Goal: Task Accomplishment & Management: Manage account settings

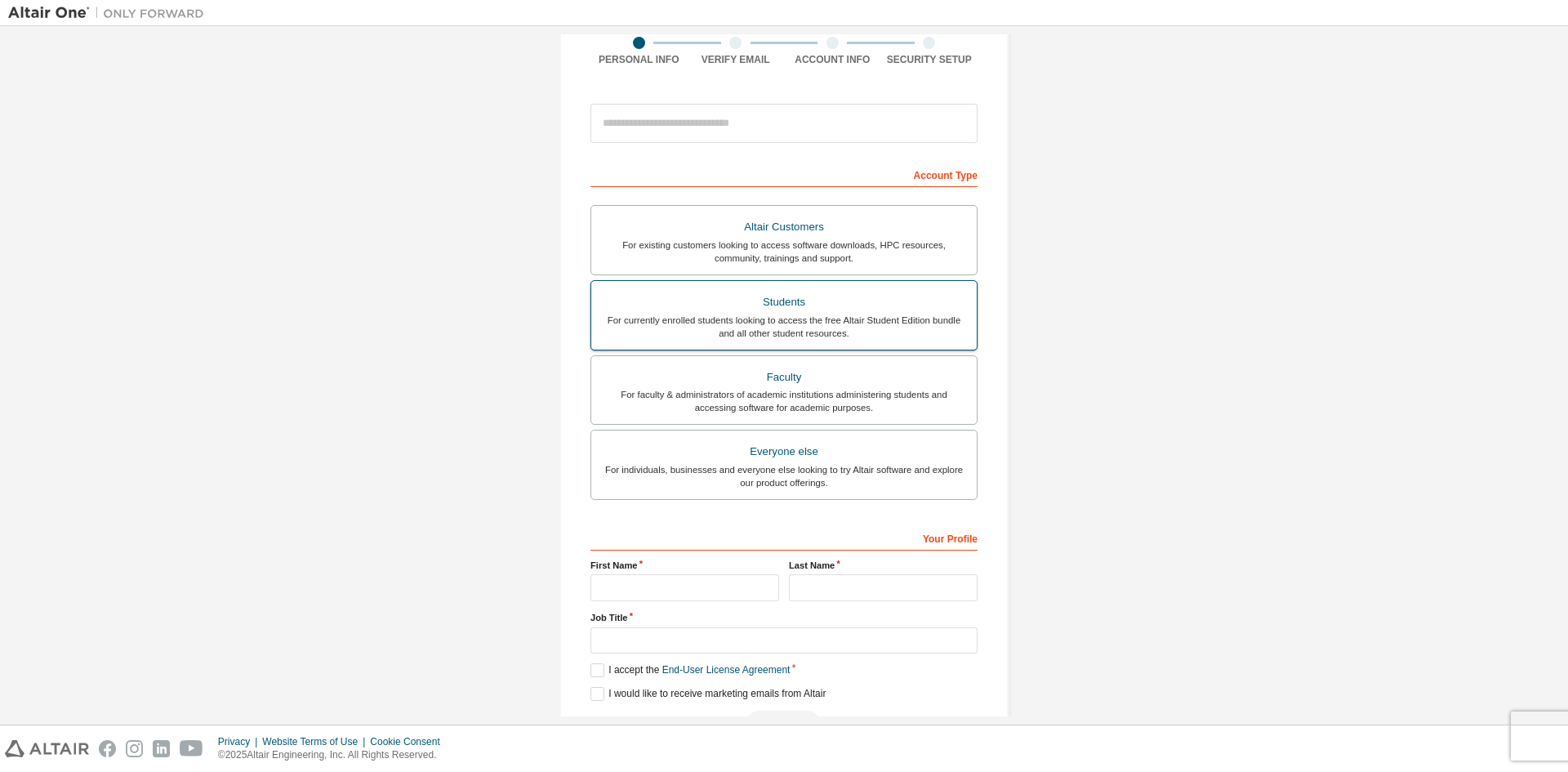
scroll to position [183, 0]
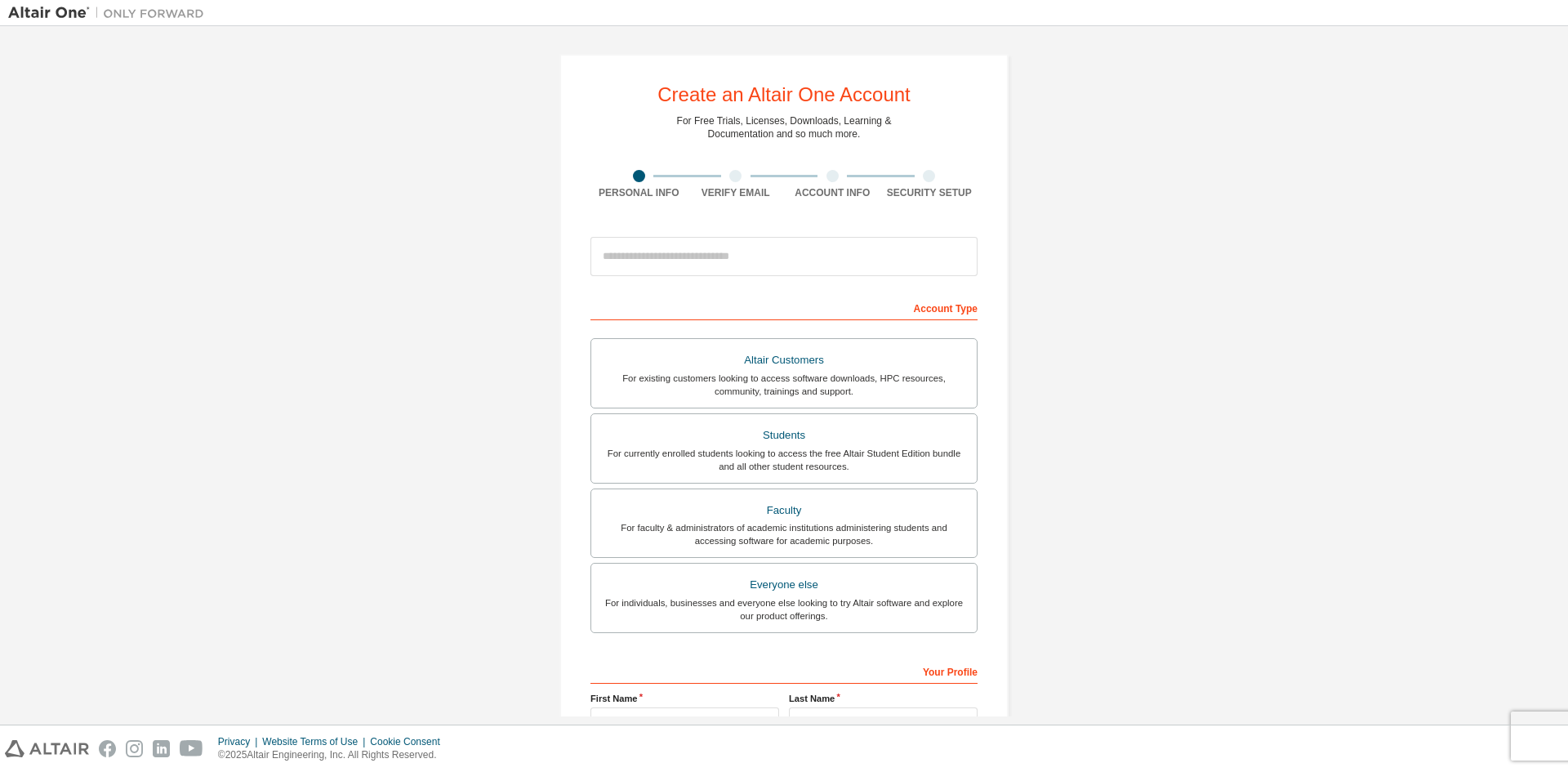
click at [740, 177] on div at bounding box center [736, 175] width 98 height 12
click at [714, 241] on input "email" at bounding box center [784, 256] width 388 height 39
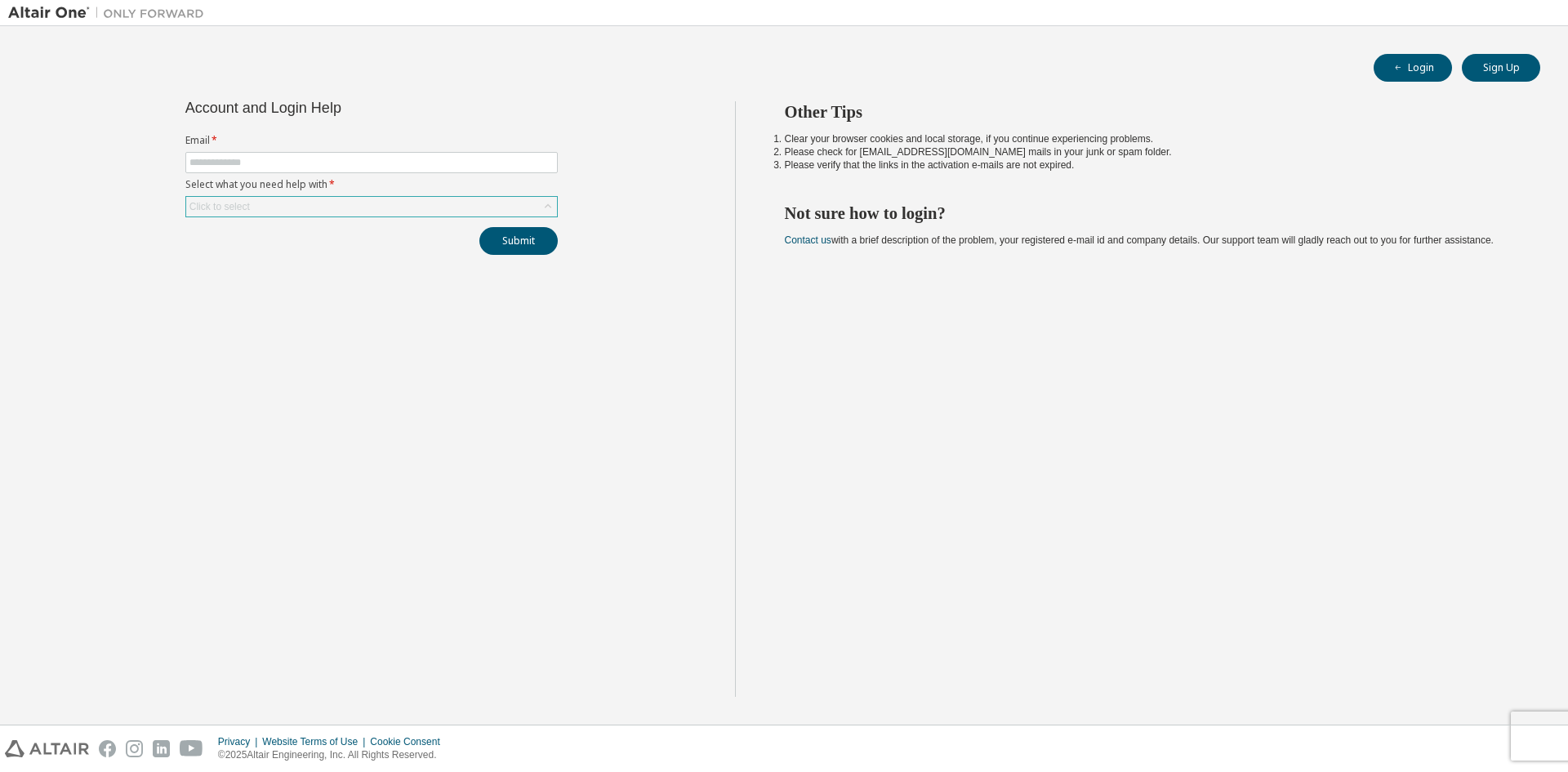
click at [356, 202] on div "Click to select" at bounding box center [372, 207] width 371 height 20
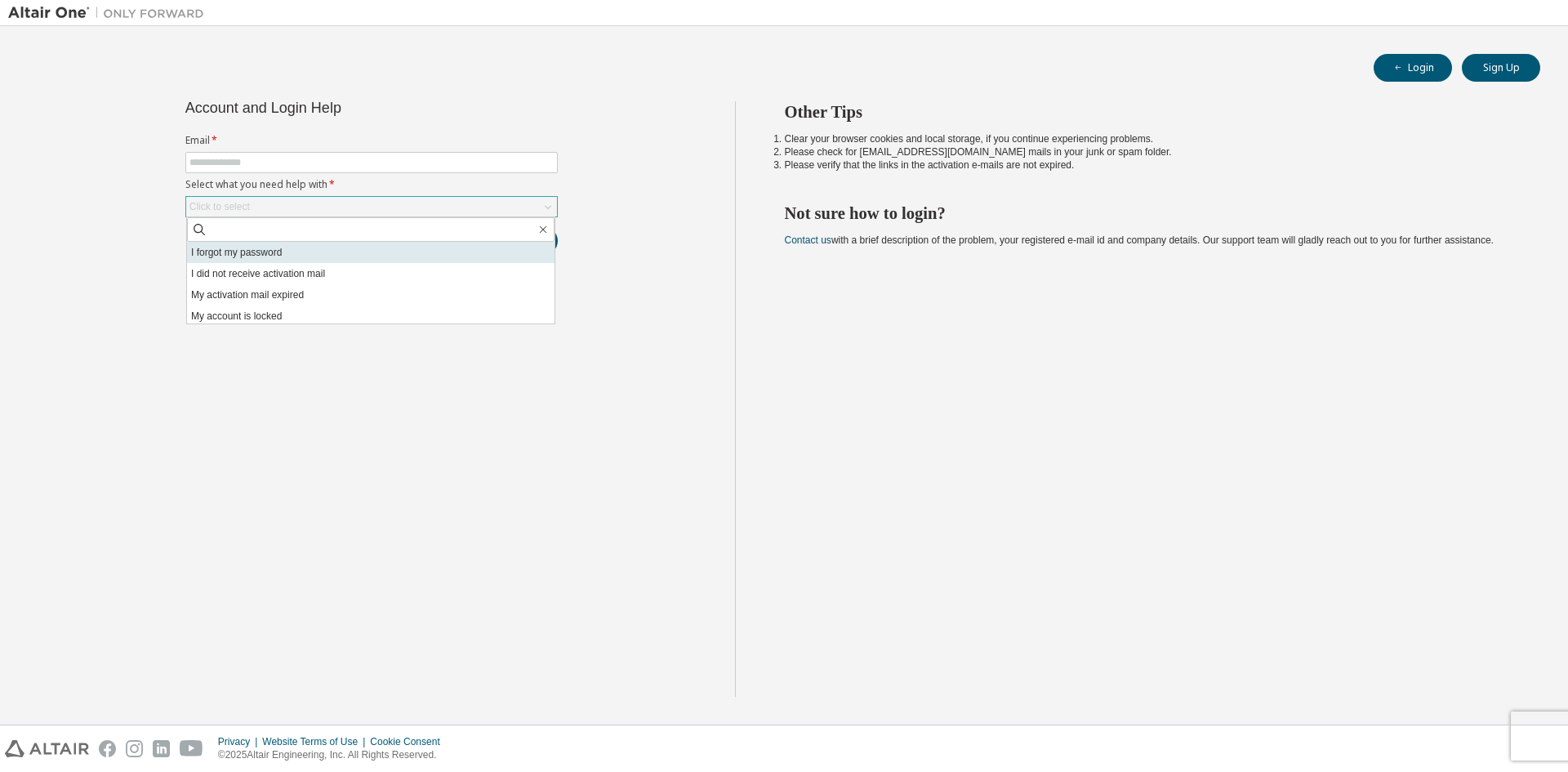
click at [269, 254] on li "I forgot my password" at bounding box center [371, 252] width 368 height 22
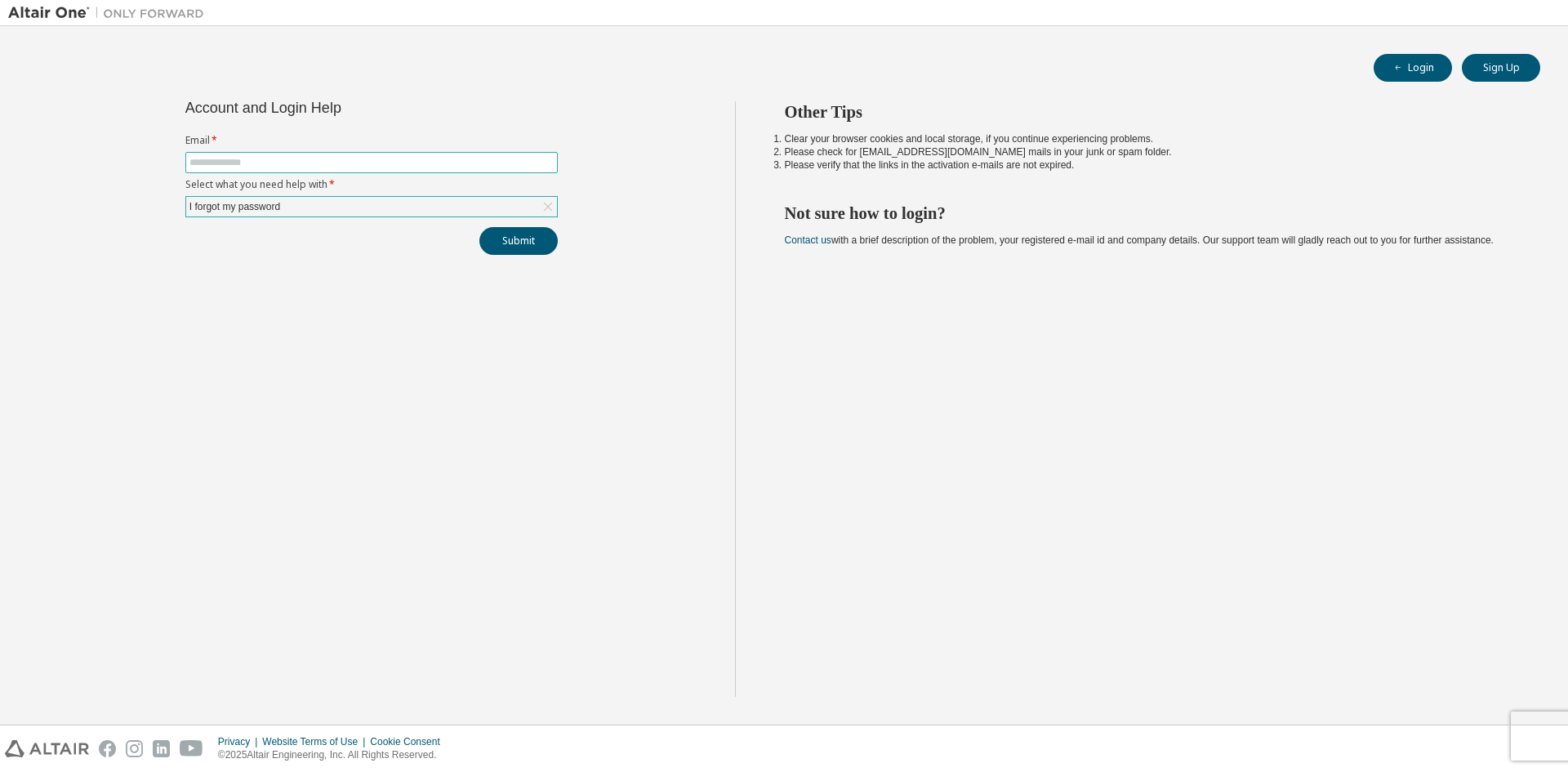
click at [229, 158] on input "text" at bounding box center [371, 162] width 364 height 13
type input "*"
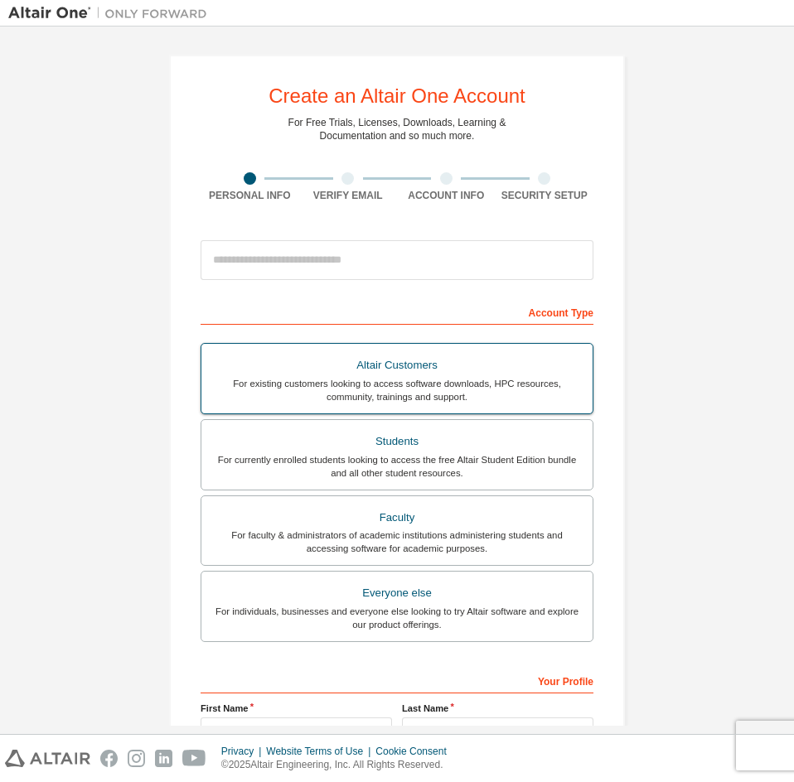
click at [360, 400] on div "For existing customers looking to access software downloads, HPC resources, com…" at bounding box center [396, 390] width 371 height 27
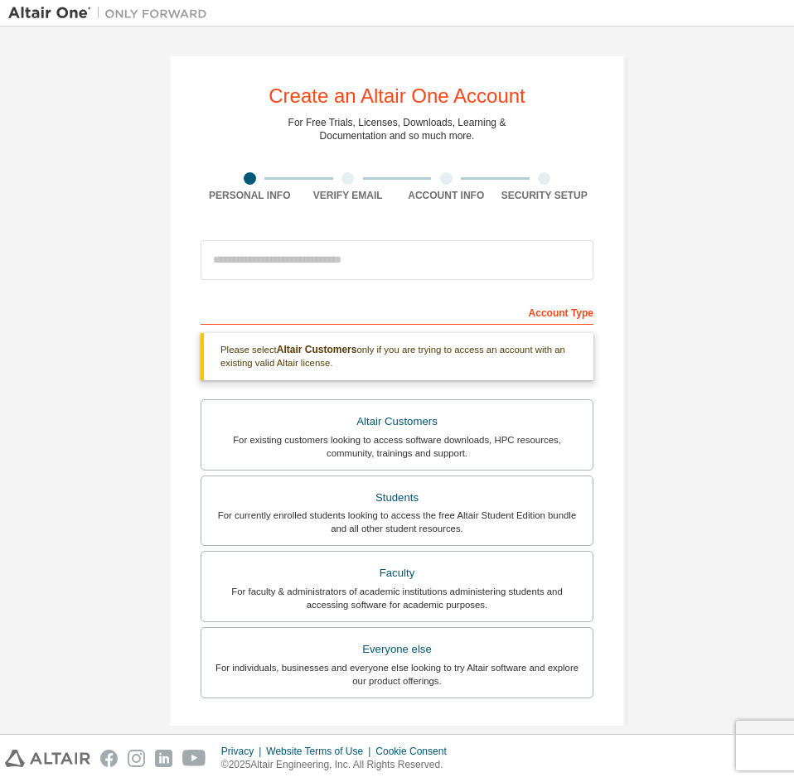
scroll to position [244, 0]
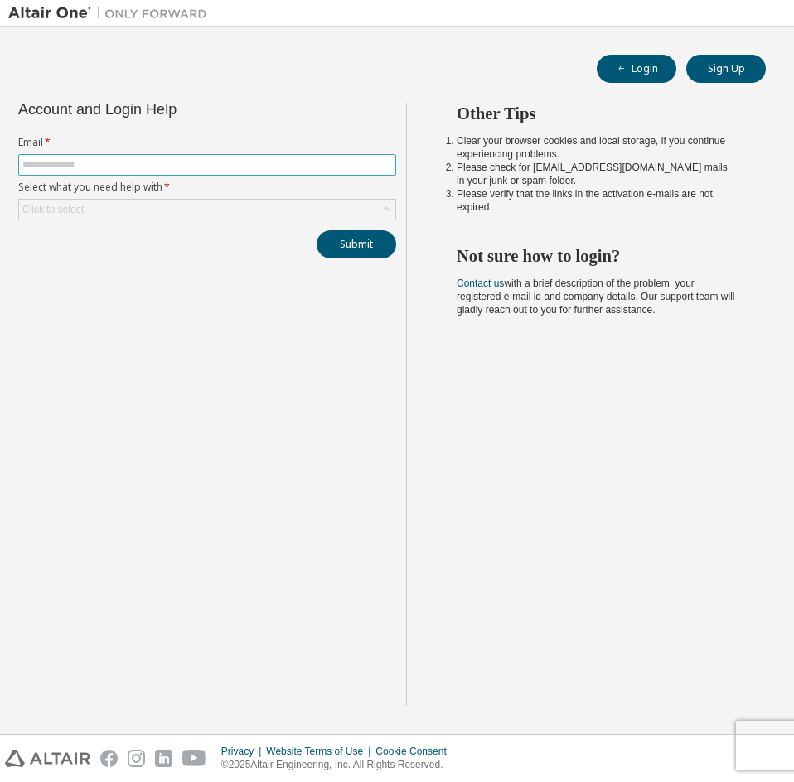
click at [51, 166] on input "text" at bounding box center [206, 164] width 369 height 13
click at [54, 162] on input "text" at bounding box center [206, 164] width 369 height 13
type input "**********"
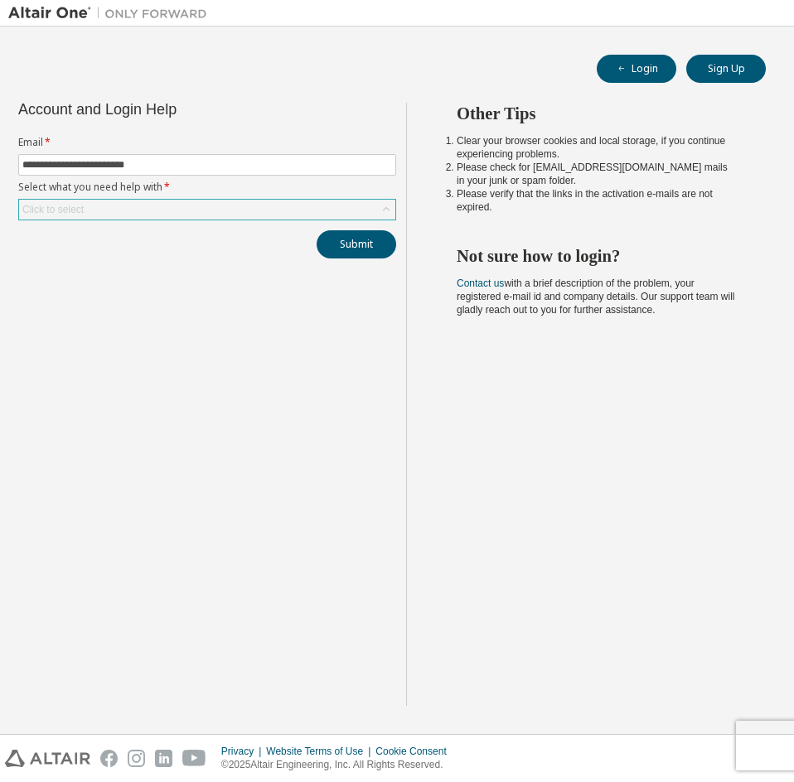
click at [190, 217] on div "Click to select" at bounding box center [207, 210] width 376 height 20
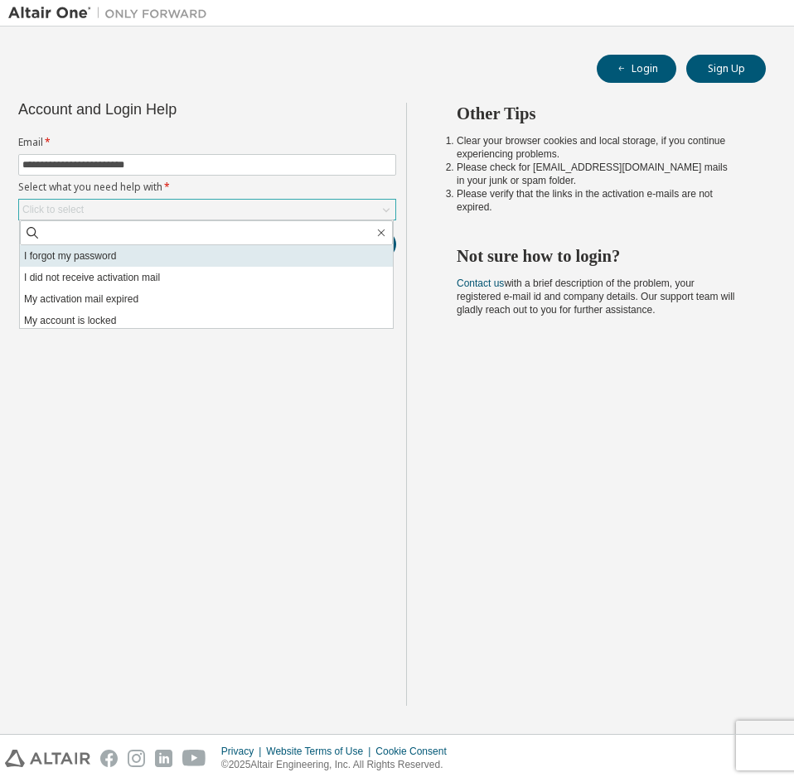
click at [107, 259] on li "I forgot my password" at bounding box center [206, 256] width 373 height 22
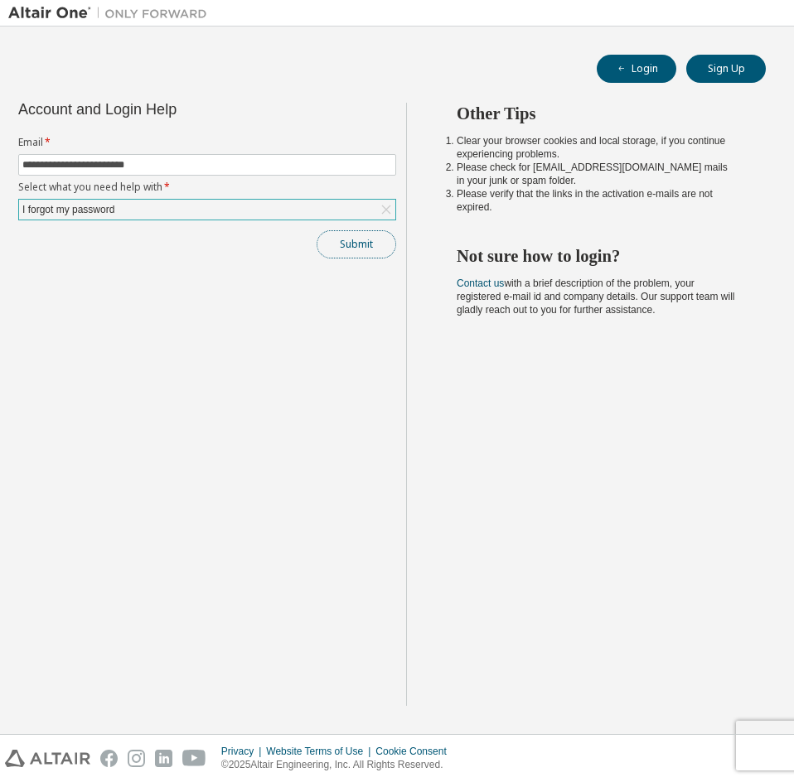
click at [377, 249] on button "Submit" at bounding box center [356, 244] width 80 height 28
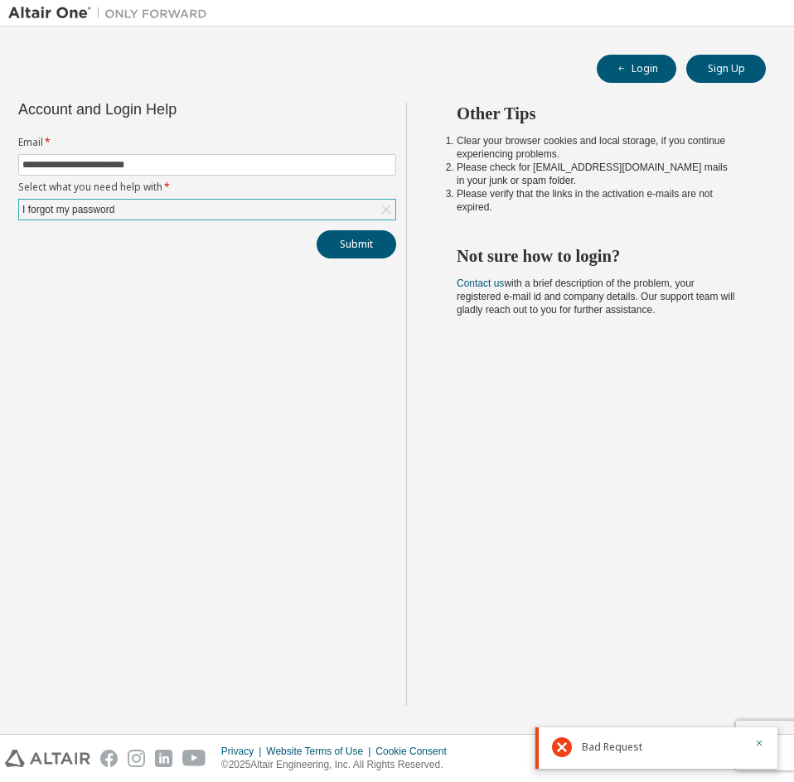
click at [85, 214] on div "I forgot my password" at bounding box center [68, 209] width 97 height 18
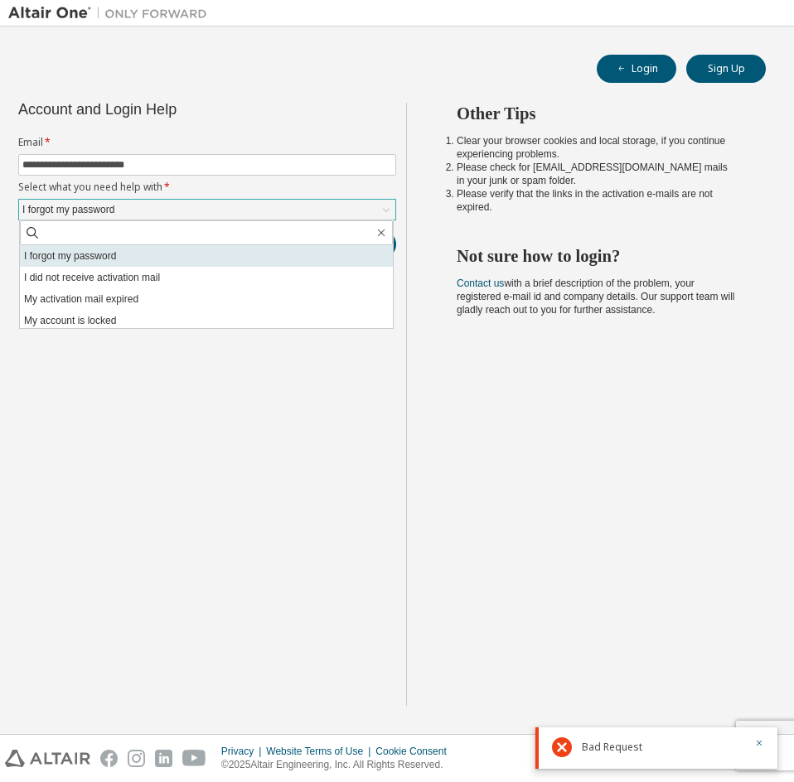
click at [94, 262] on li "I forgot my password" at bounding box center [206, 256] width 373 height 22
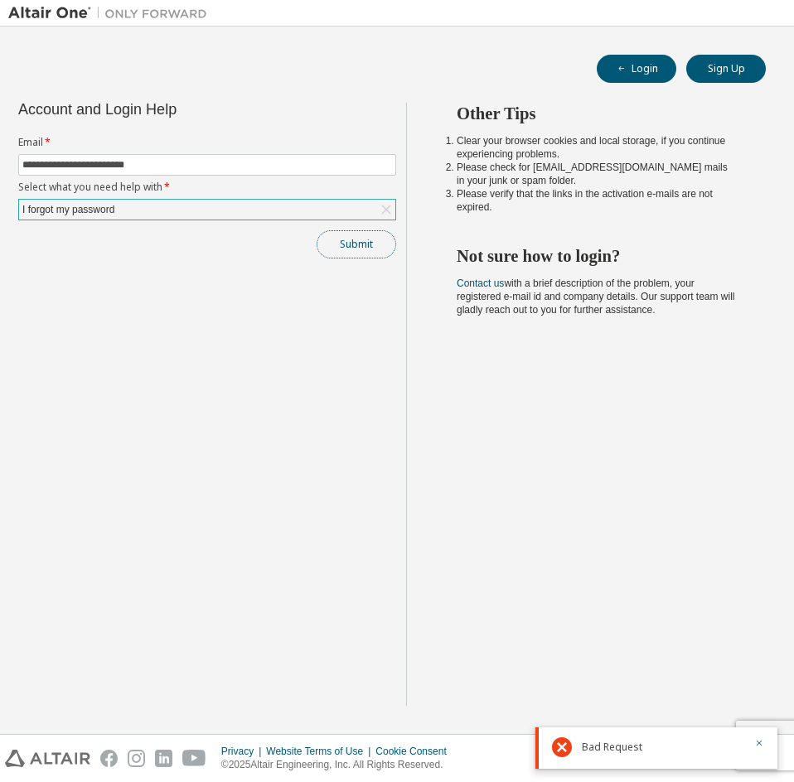
click at [368, 244] on button "Submit" at bounding box center [356, 244] width 80 height 28
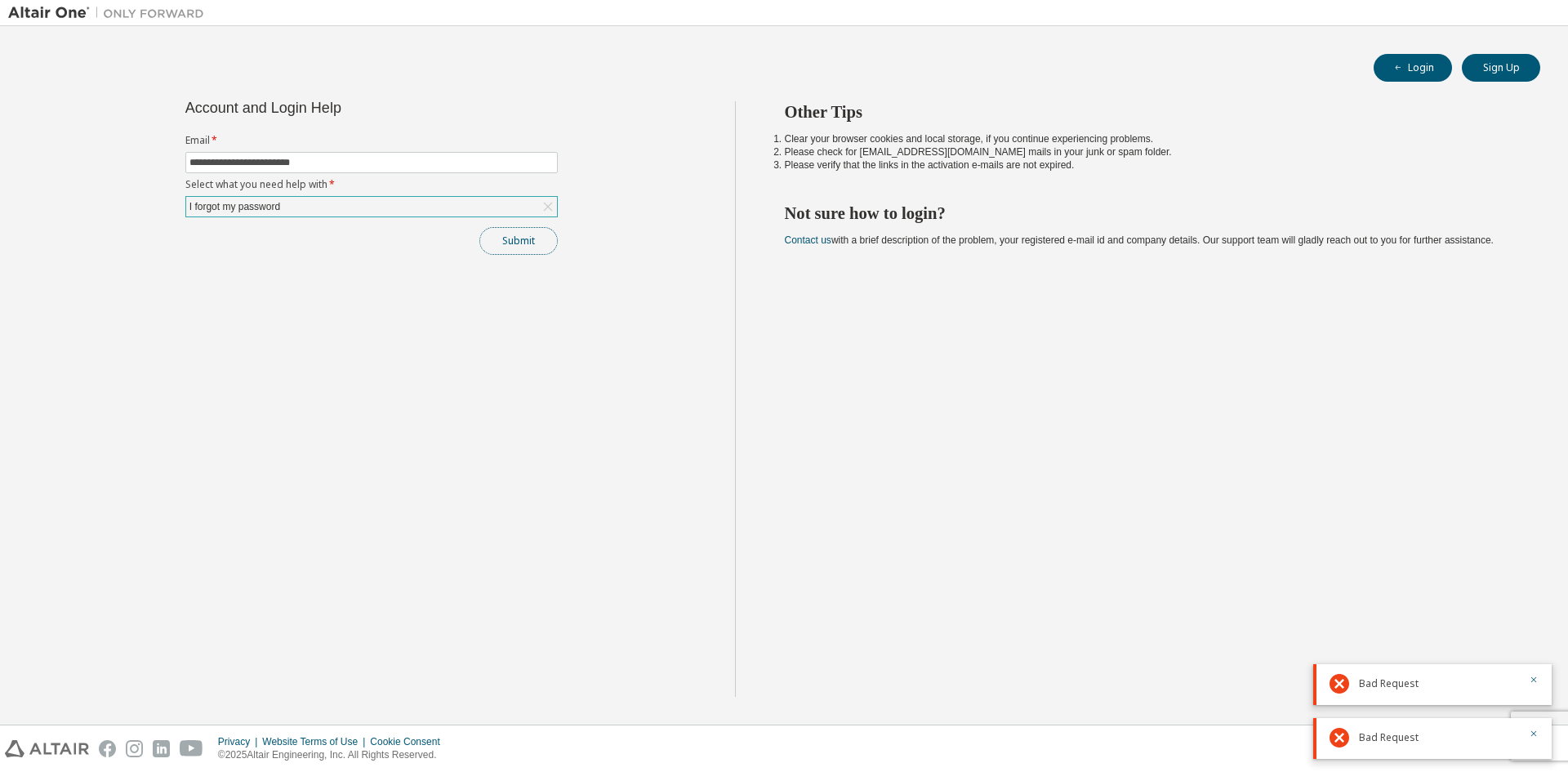
click at [527, 246] on button "Submit" at bounding box center [519, 241] width 79 height 28
click at [782, 623] on icon "button" at bounding box center [1534, 626] width 10 height 10
click at [782, 677] on icon "button" at bounding box center [1534, 679] width 10 height 10
click at [782, 738] on button "button" at bounding box center [1534, 735] width 10 height 15
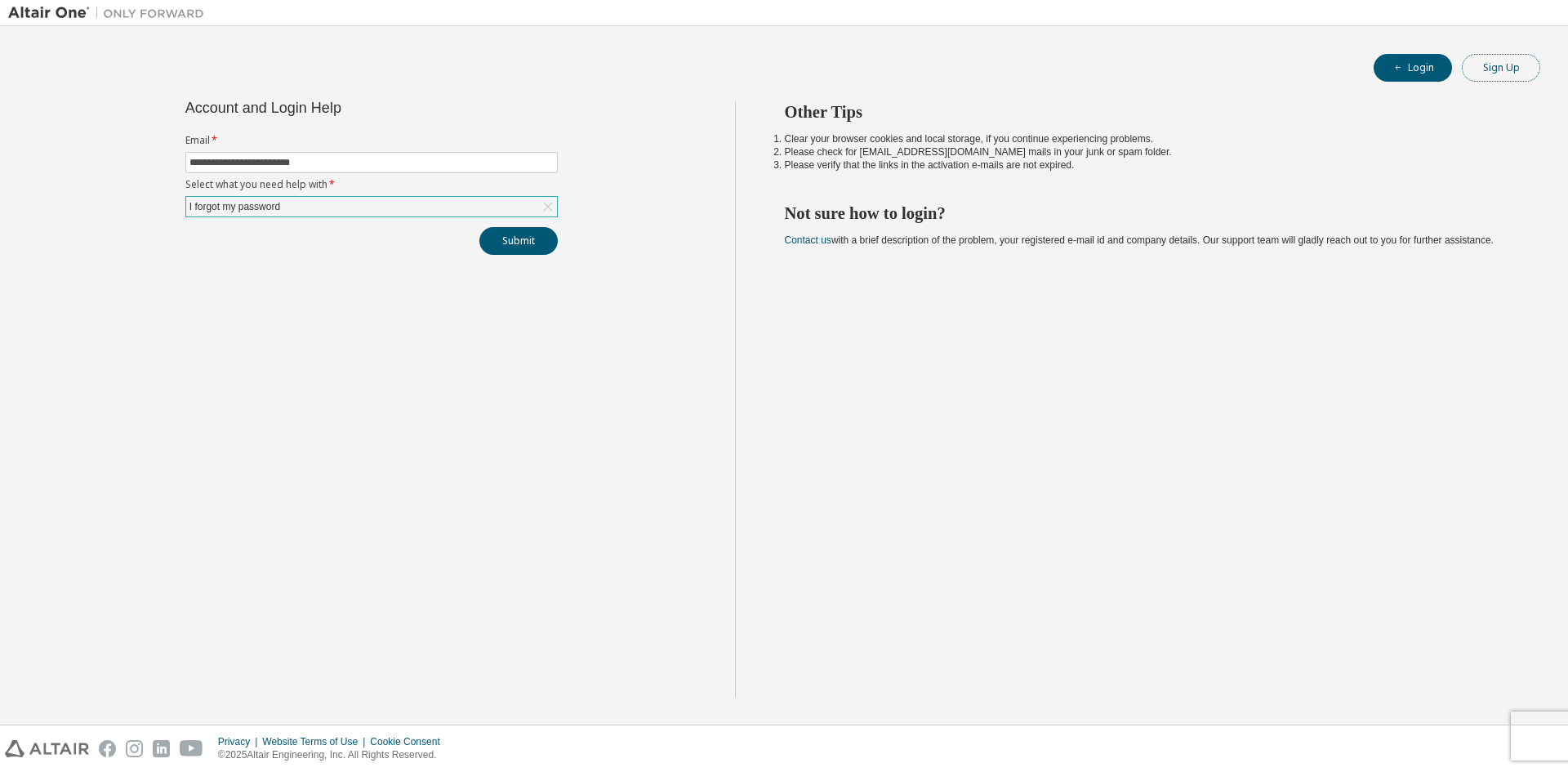
click at [782, 68] on button "Sign Up" at bounding box center [1502, 68] width 79 height 28
click at [782, 62] on button "Login" at bounding box center [1413, 68] width 79 height 28
click at [549, 207] on icon at bounding box center [548, 206] width 17 height 17
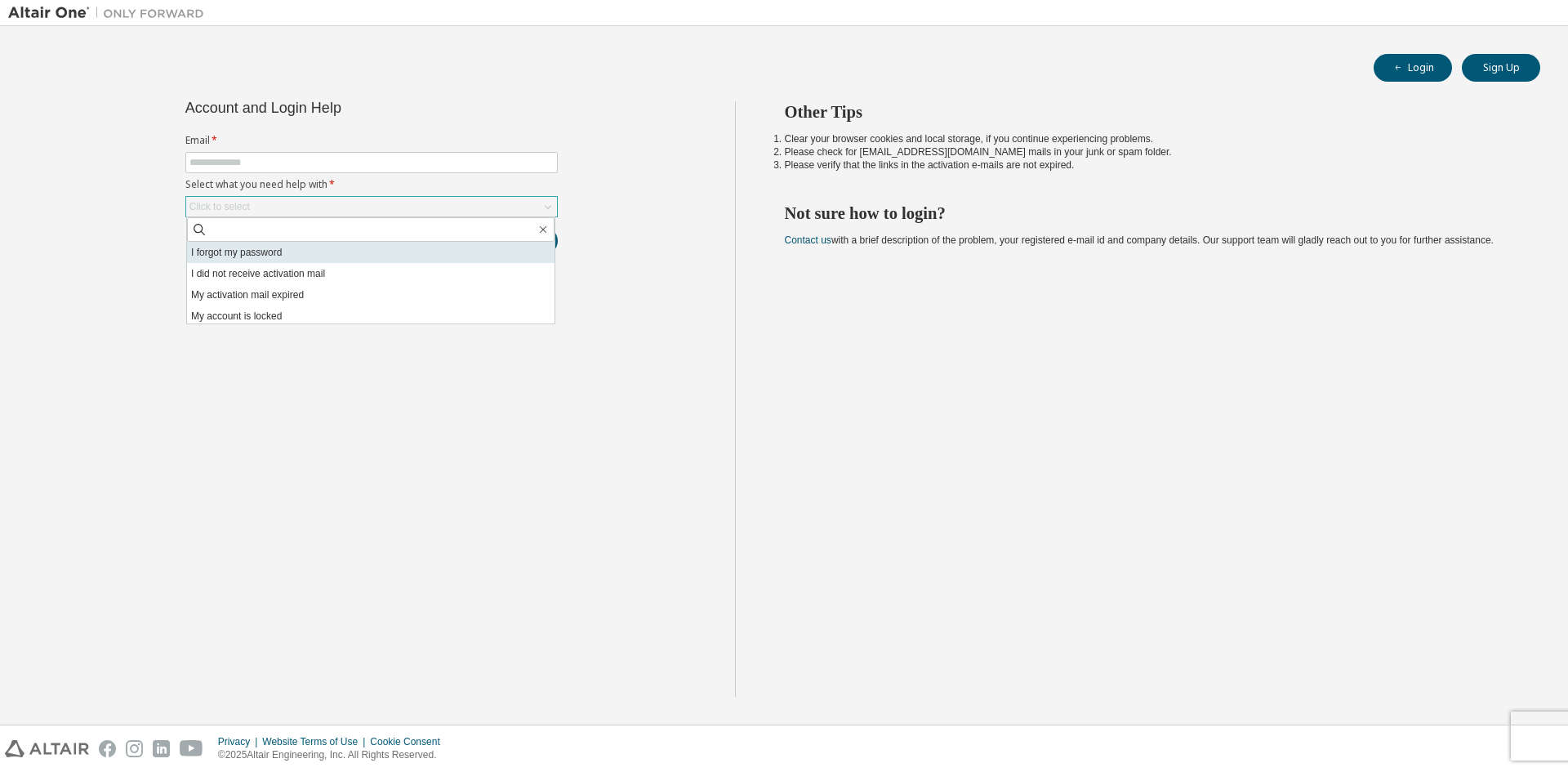
click at [239, 254] on li "I forgot my password" at bounding box center [371, 252] width 368 height 22
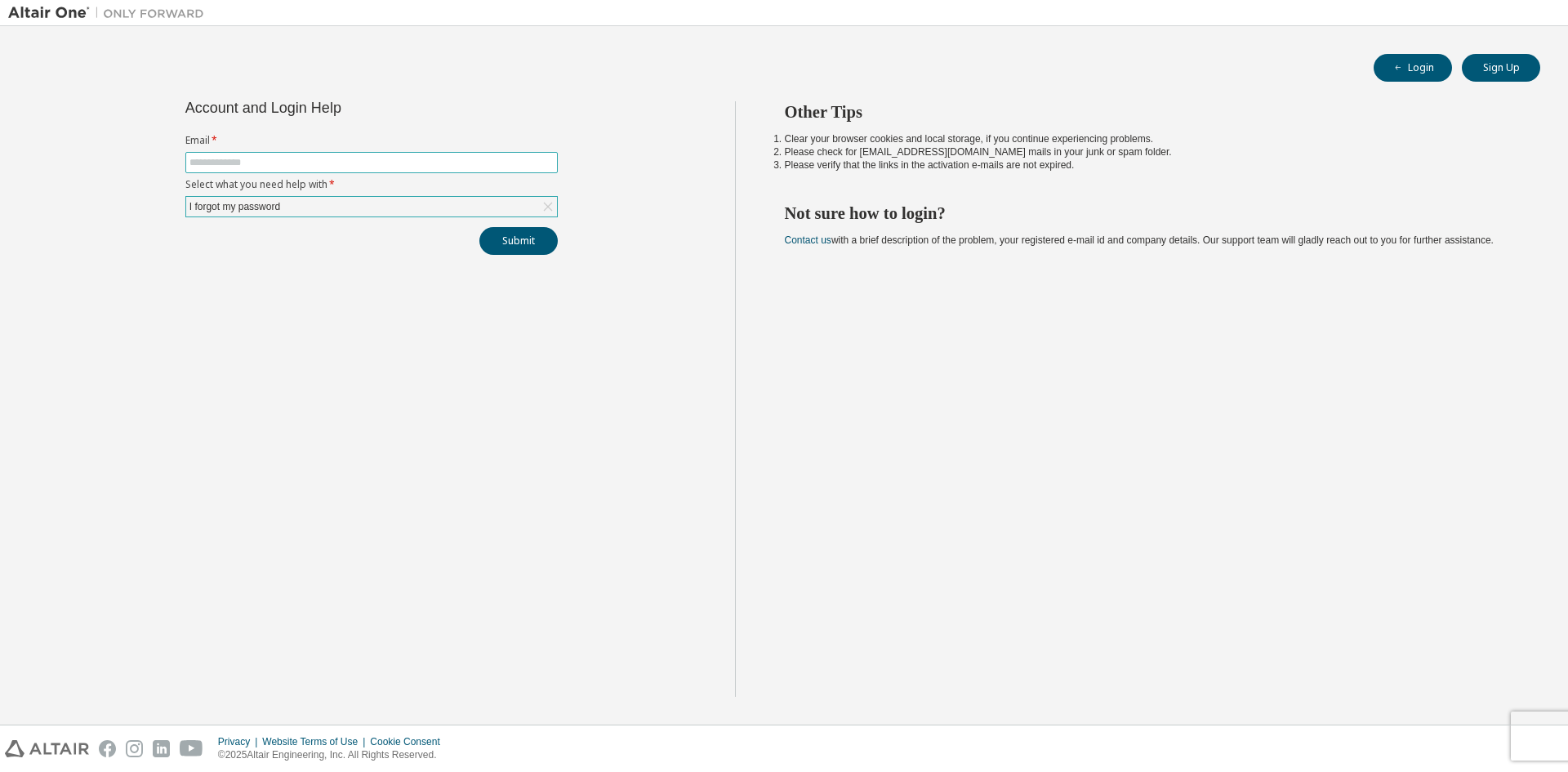
click at [235, 161] on input "text" at bounding box center [371, 162] width 364 height 13
type input "**********"
click at [516, 240] on button "Submit" at bounding box center [519, 241] width 79 height 28
drag, startPoint x: 1543, startPoint y: 0, endPoint x: 1253, endPoint y: 640, distance: 702.6
click at [1253, 640] on div "Other Tips Clear your browser cookies and local storage, if you continue experi…" at bounding box center [1148, 399] width 825 height 596
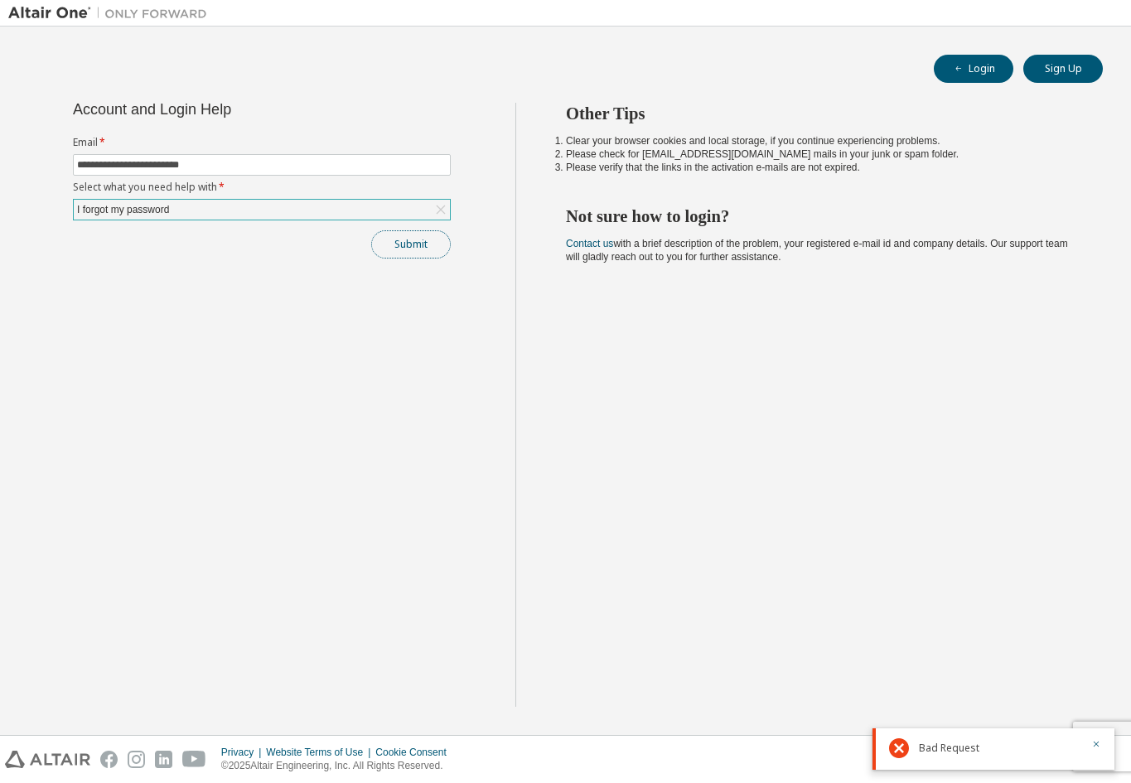
click at [414, 244] on button "Submit" at bounding box center [411, 244] width 80 height 28
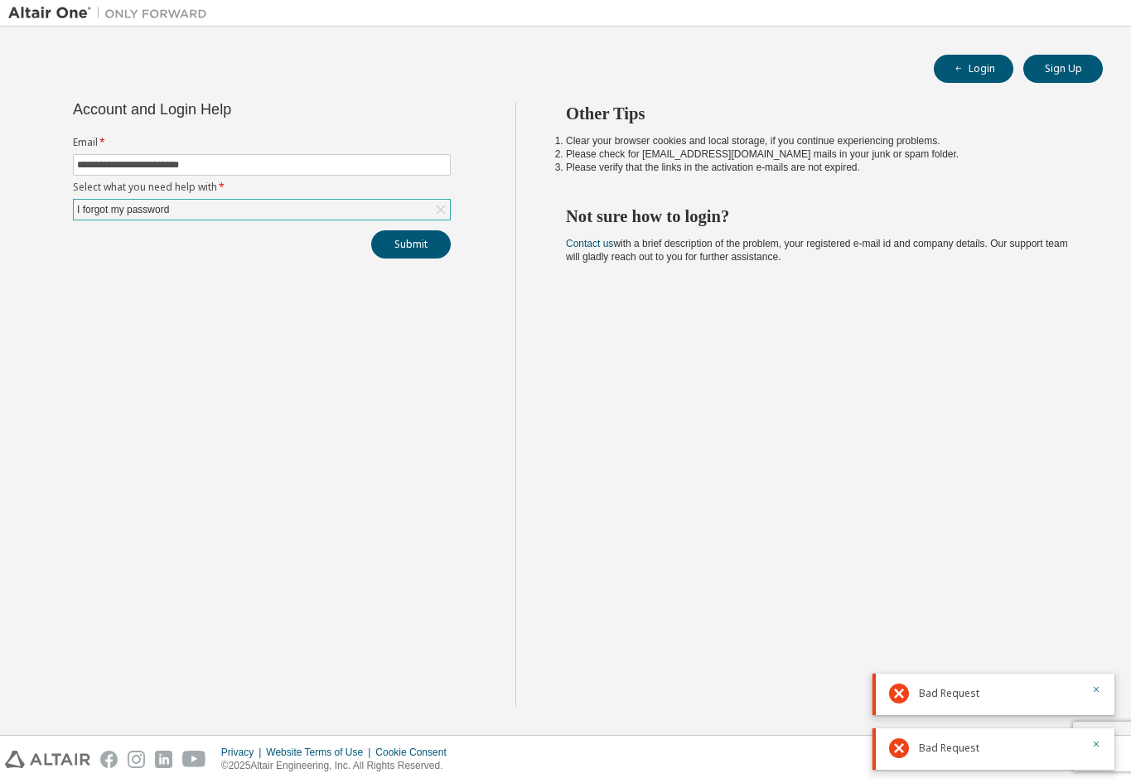
click at [584, 343] on div "Other Tips Clear your browser cookies and local storage, if you continue experi…" at bounding box center [818, 405] width 607 height 604
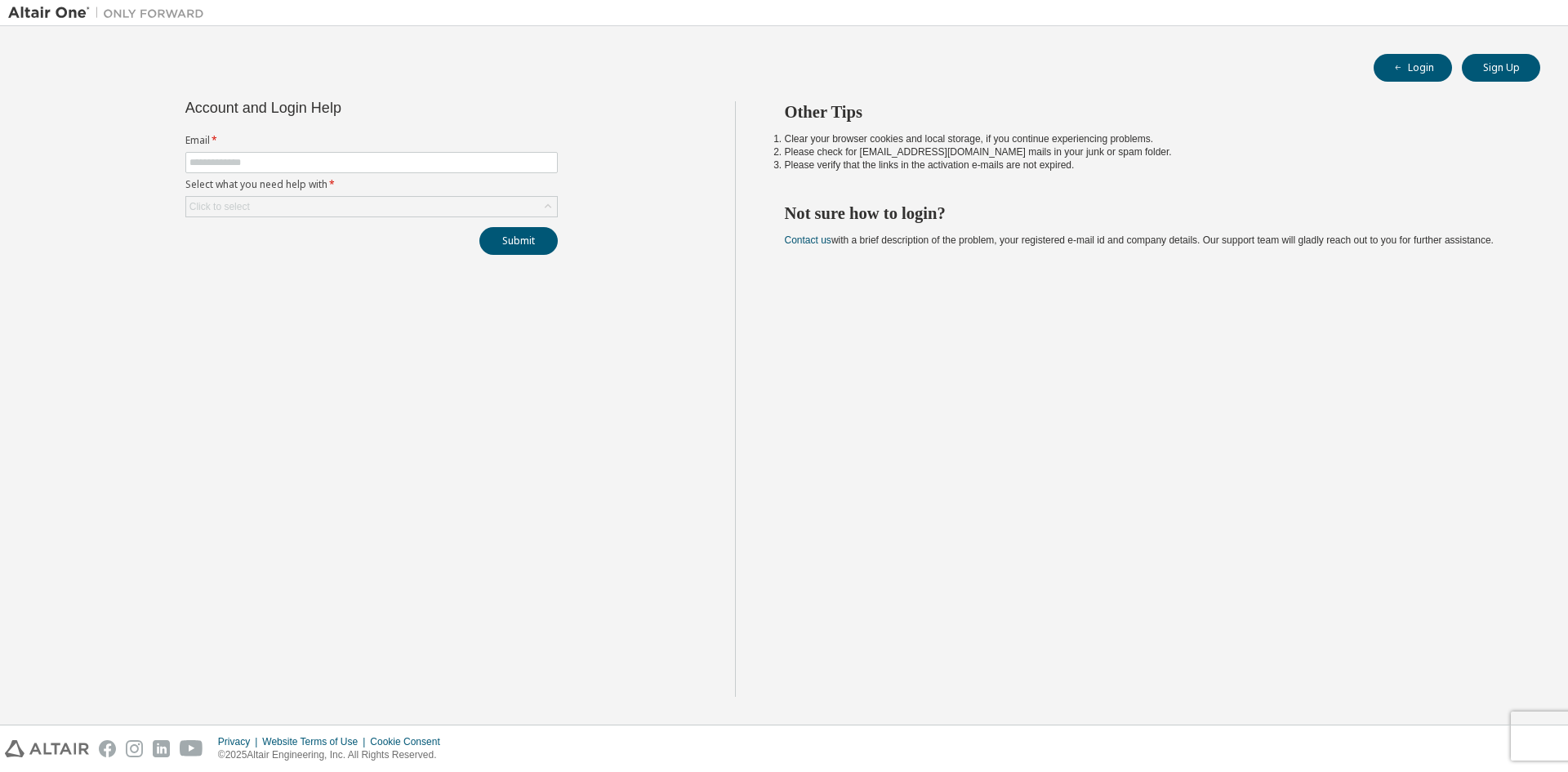
click at [377, 212] on div "Click to select" at bounding box center [372, 207] width 371 height 20
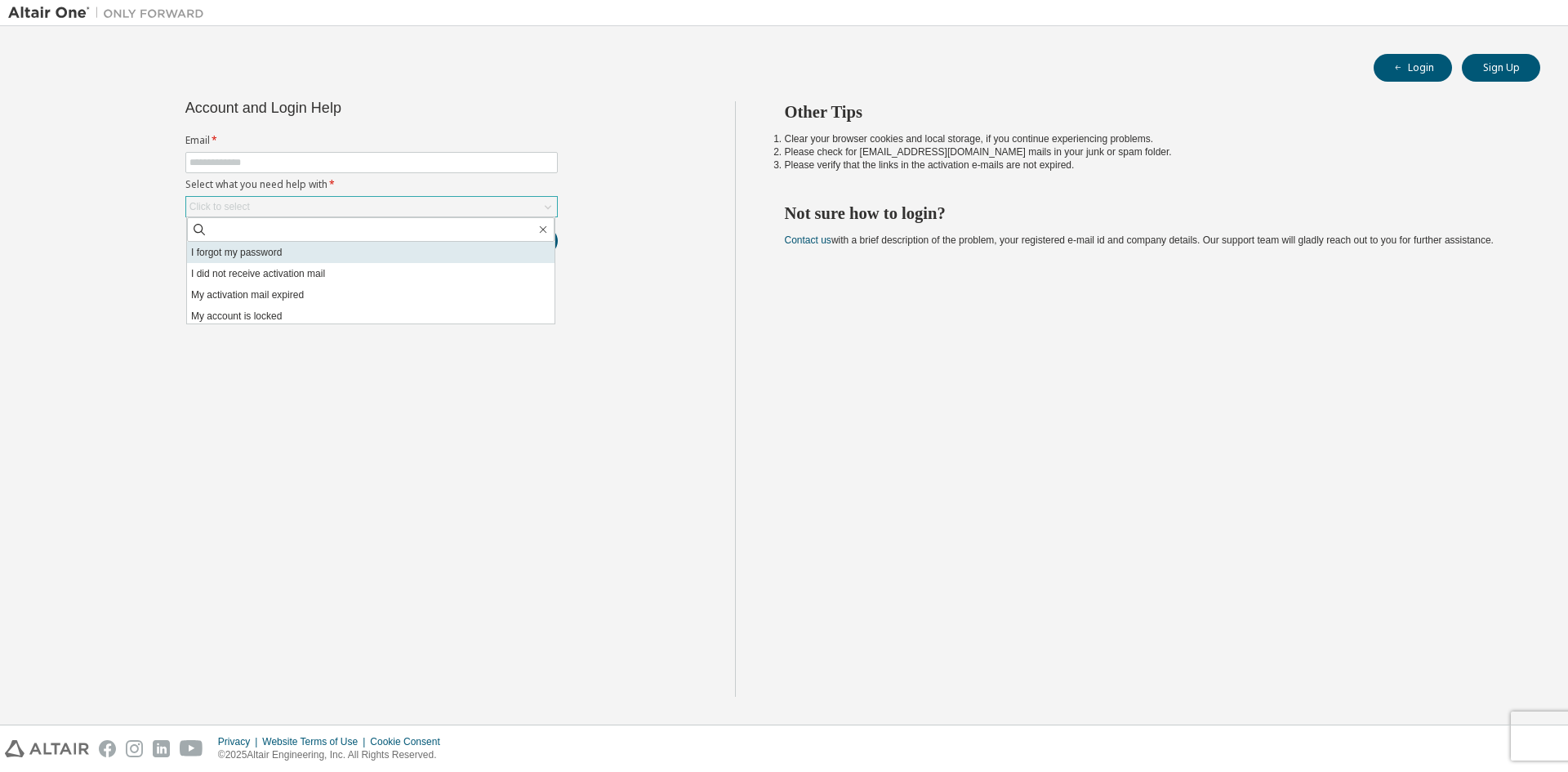
click at [252, 257] on li "I forgot my password" at bounding box center [371, 252] width 368 height 22
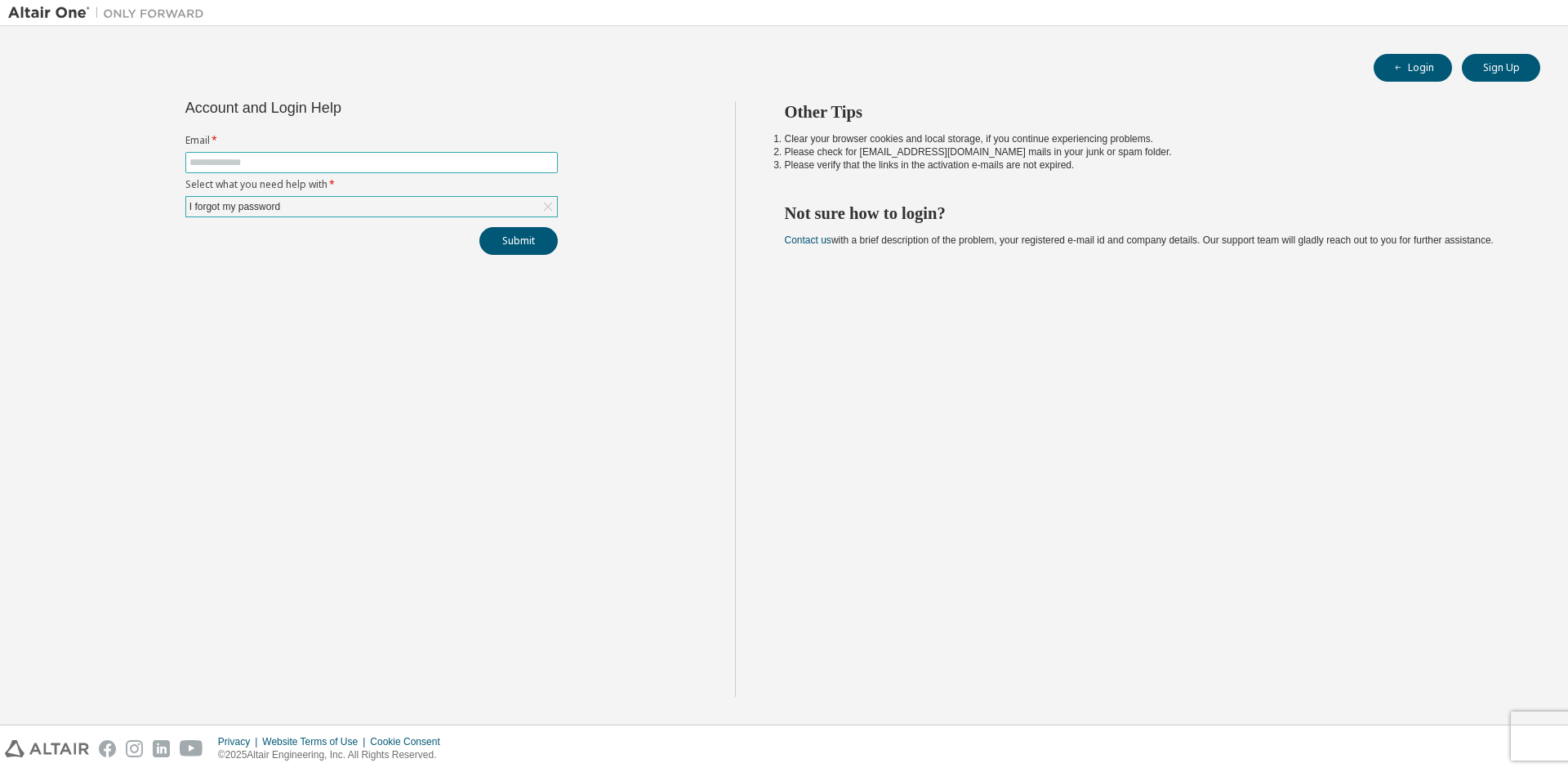
click at [226, 164] on input "text" at bounding box center [371, 162] width 364 height 13
type input "**********"
click at [299, 206] on div "I forgot my password" at bounding box center [372, 207] width 371 height 20
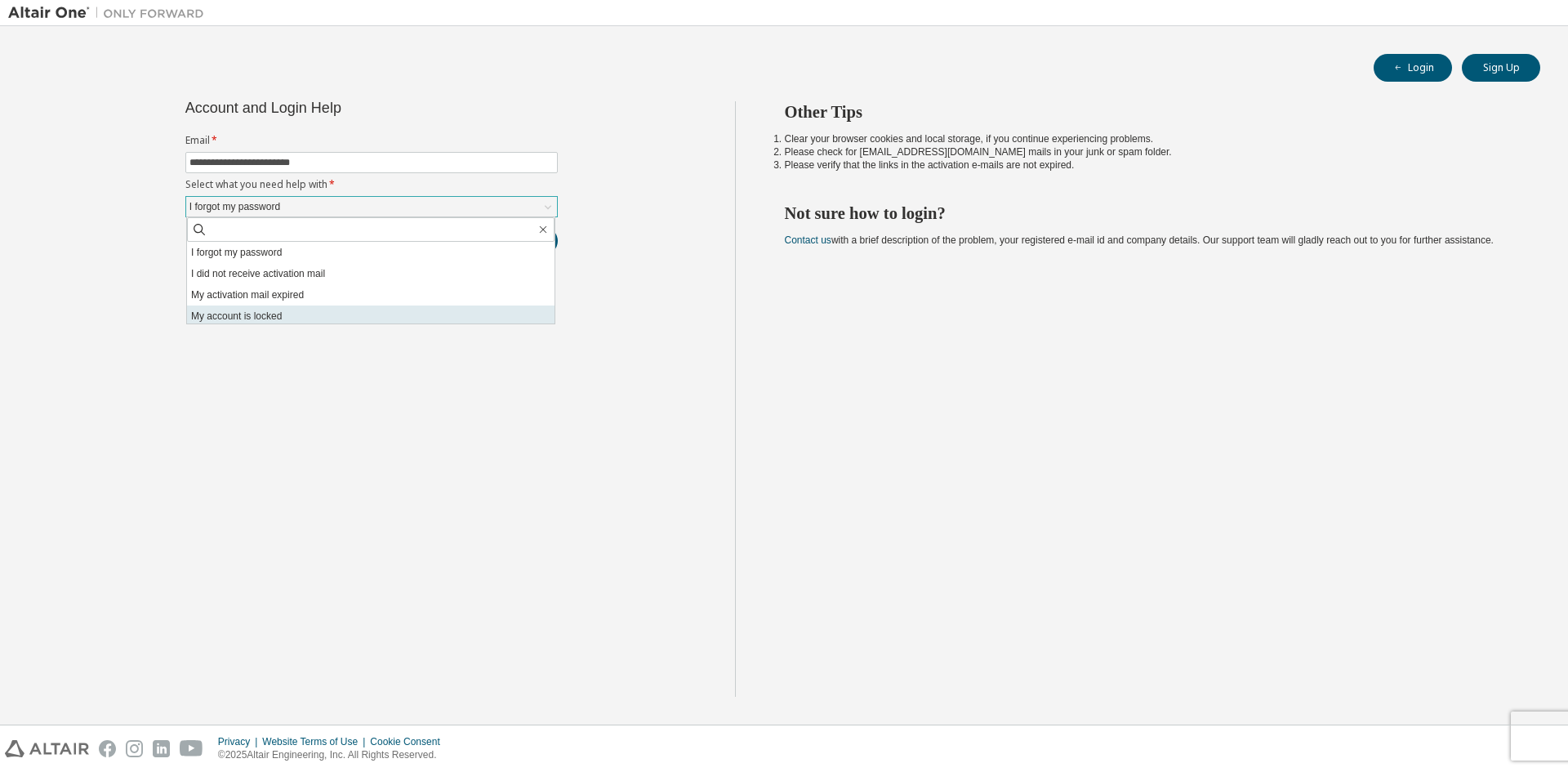
click at [263, 316] on li "My account is locked" at bounding box center [371, 316] width 368 height 22
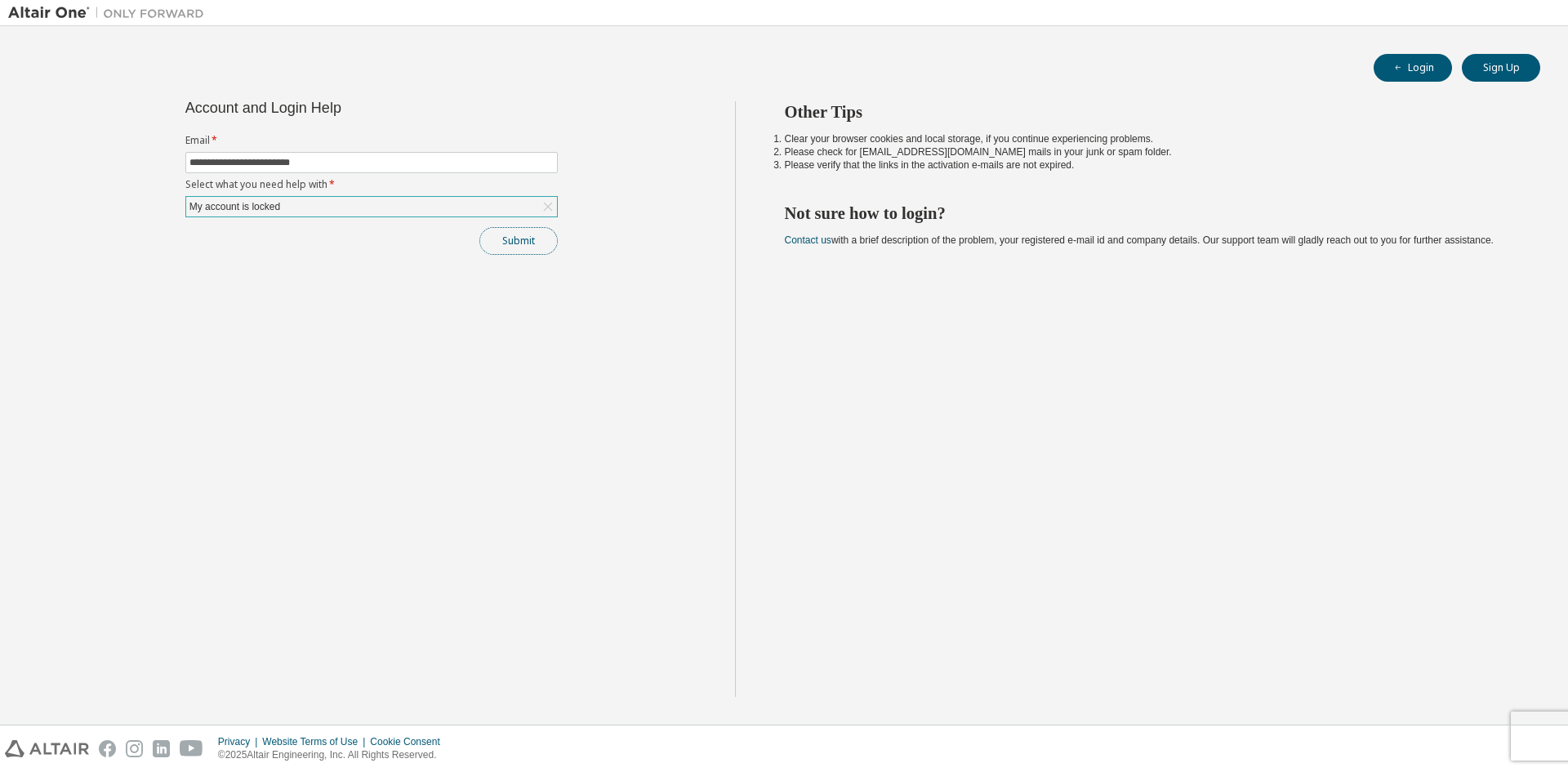
click at [502, 240] on button "Submit" at bounding box center [519, 241] width 79 height 28
click at [300, 402] on div "**********" at bounding box center [371, 399] width 727 height 596
click at [223, 155] on span at bounding box center [372, 163] width 373 height 22
click at [223, 158] on input "text" at bounding box center [371, 162] width 364 height 13
type input "**********"
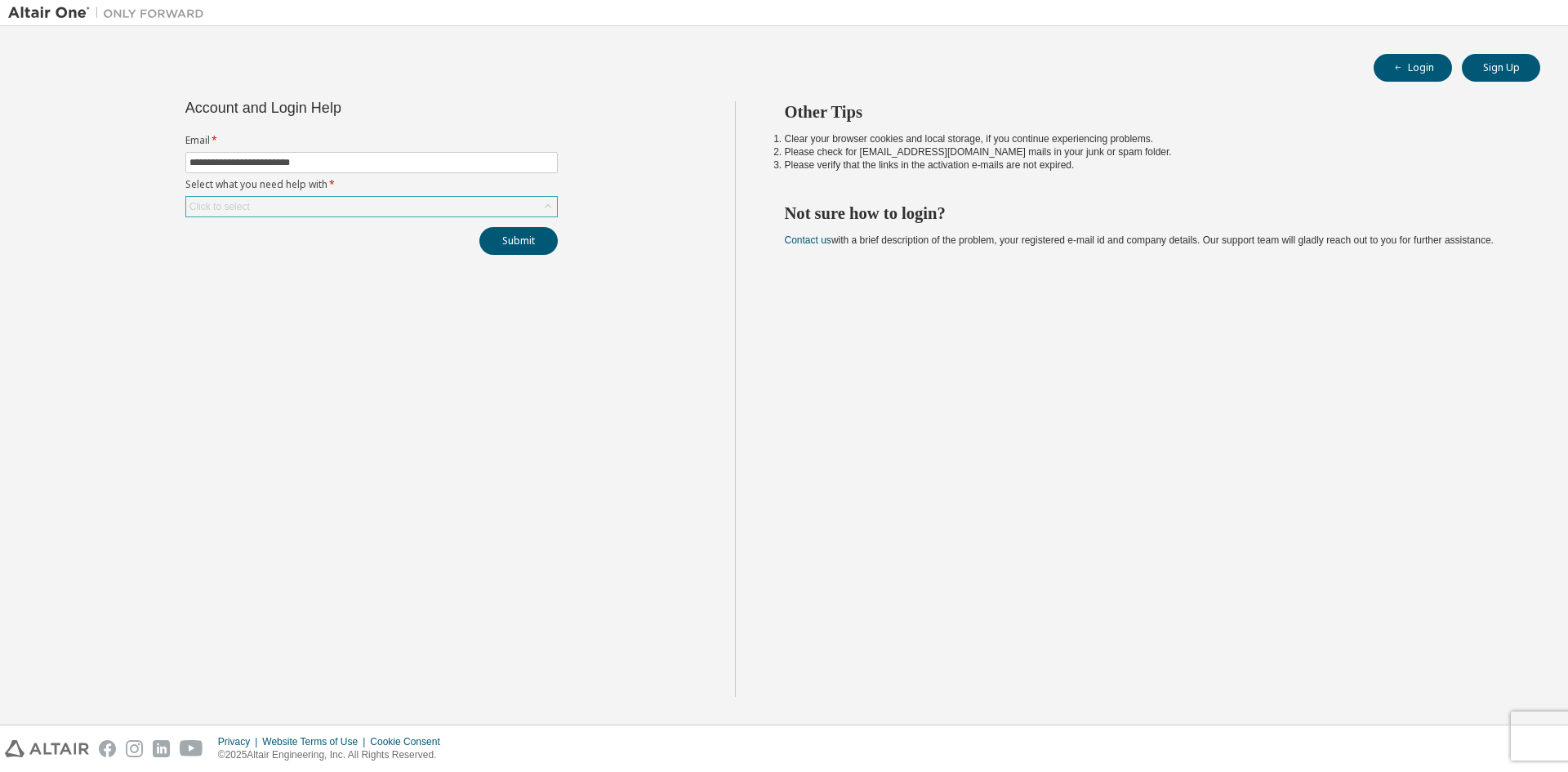
click at [226, 198] on div "Click to select" at bounding box center [220, 206] width 65 height 18
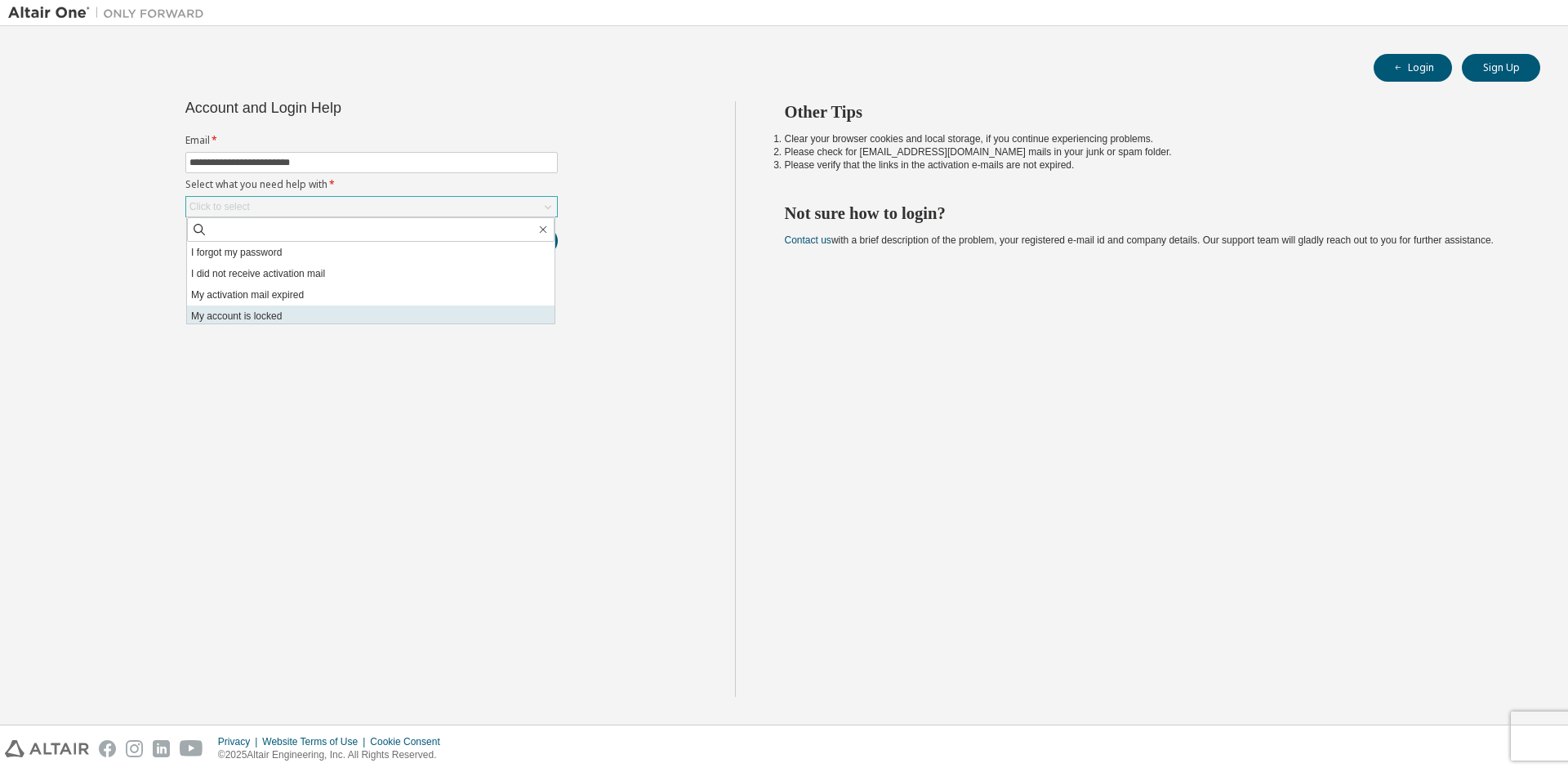
click at [273, 311] on li "My account is locked" at bounding box center [371, 316] width 368 height 22
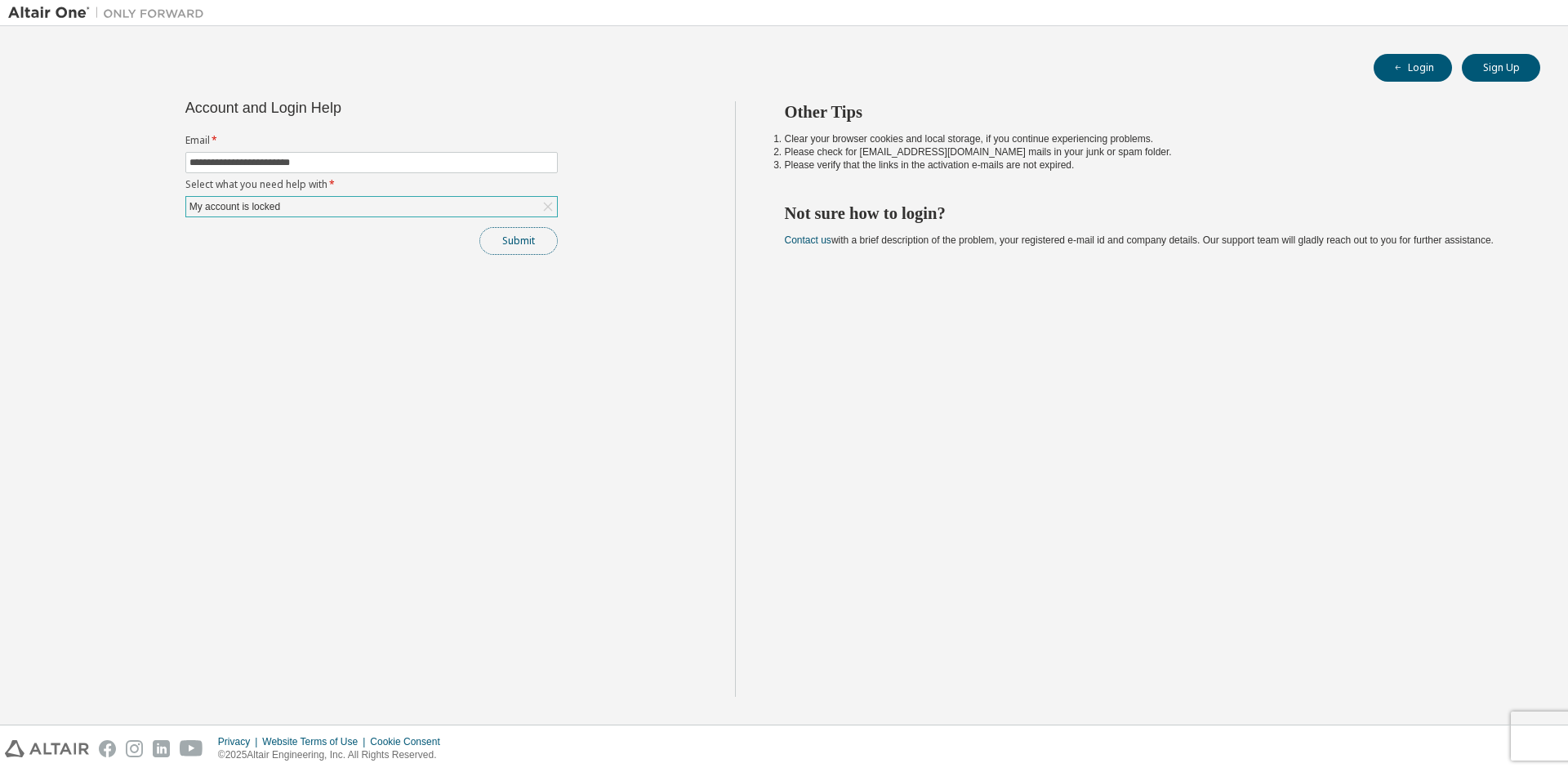
click at [526, 245] on button "Submit" at bounding box center [519, 241] width 79 height 28
click at [272, 161] on input "text" at bounding box center [371, 162] width 364 height 13
type input "**********"
click at [252, 206] on div "Click to select" at bounding box center [372, 207] width 371 height 20
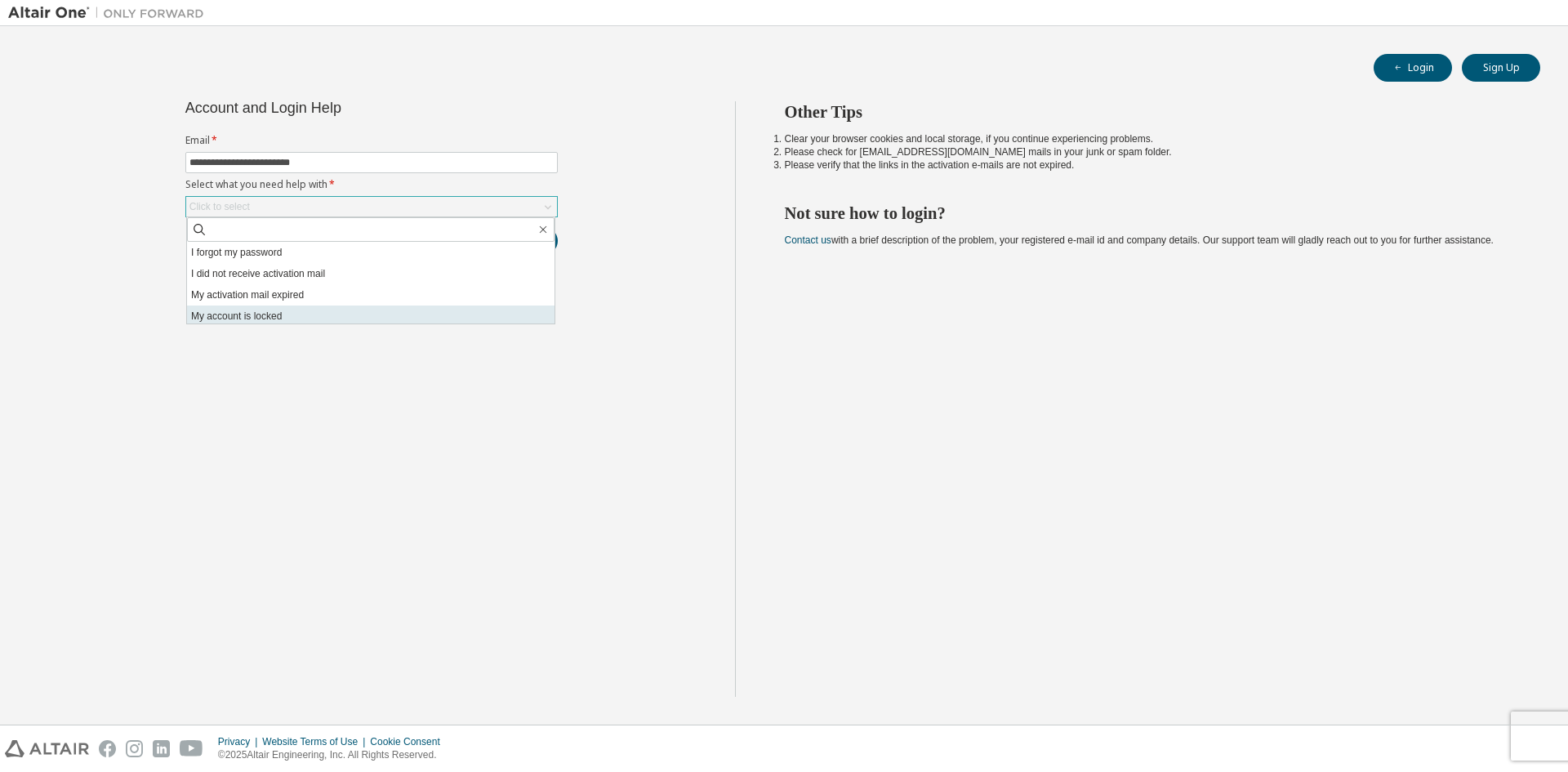
click at [284, 314] on li "My account is locked" at bounding box center [371, 316] width 368 height 22
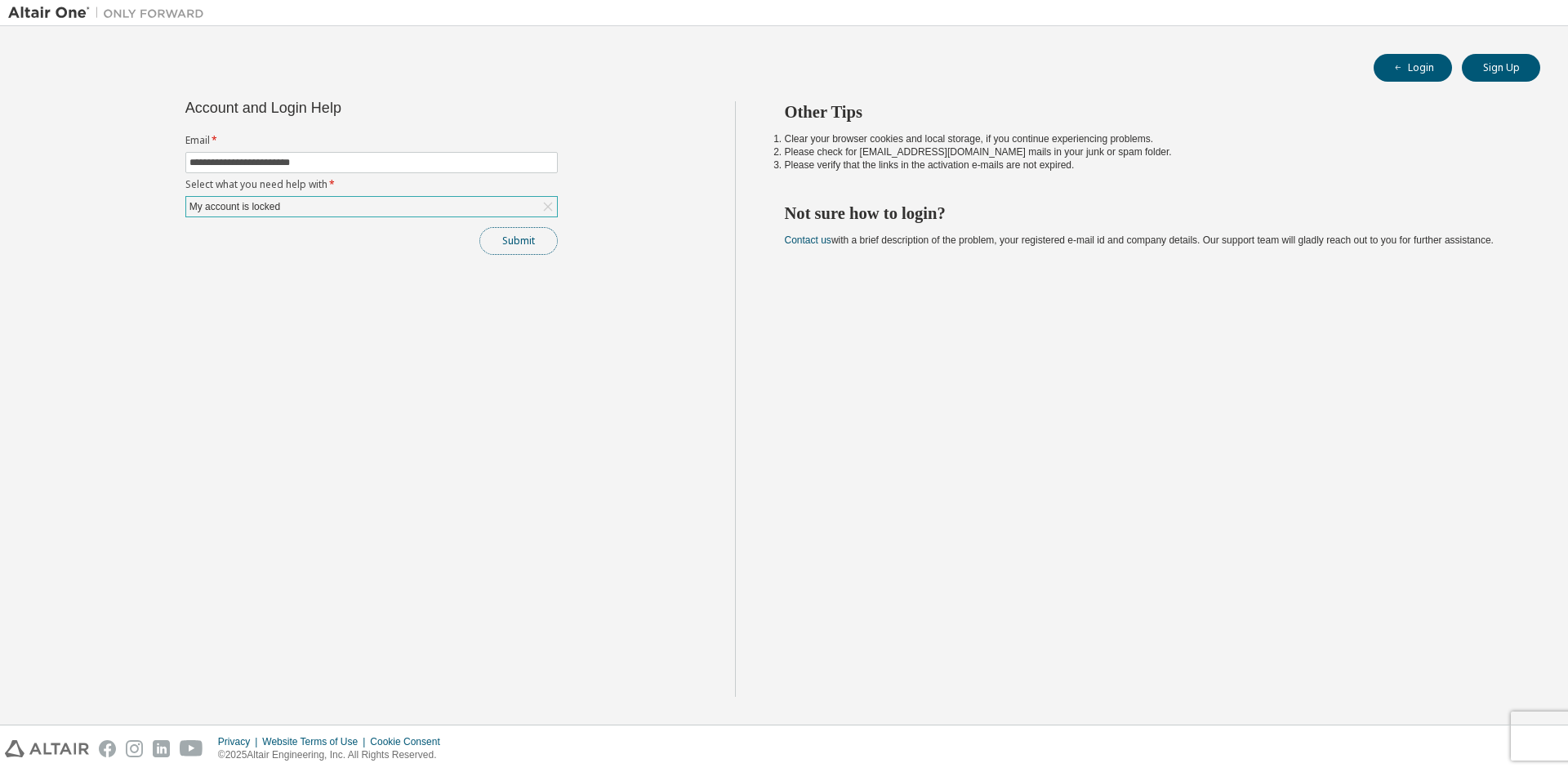
click at [522, 238] on button "Submit" at bounding box center [519, 241] width 79 height 28
click at [1432, 743] on div "Bad Request" at bounding box center [1439, 737] width 160 height 20
click at [1535, 732] on icon "button" at bounding box center [1534, 734] width 6 height 6
click at [1539, 727] on body "**********" at bounding box center [784, 386] width 1568 height 772
click at [1539, 745] on div "Privacy Website Terms of Use Cookie Consent © 2025 Altair Engineering, Inc. All…" at bounding box center [784, 748] width 1568 height 46
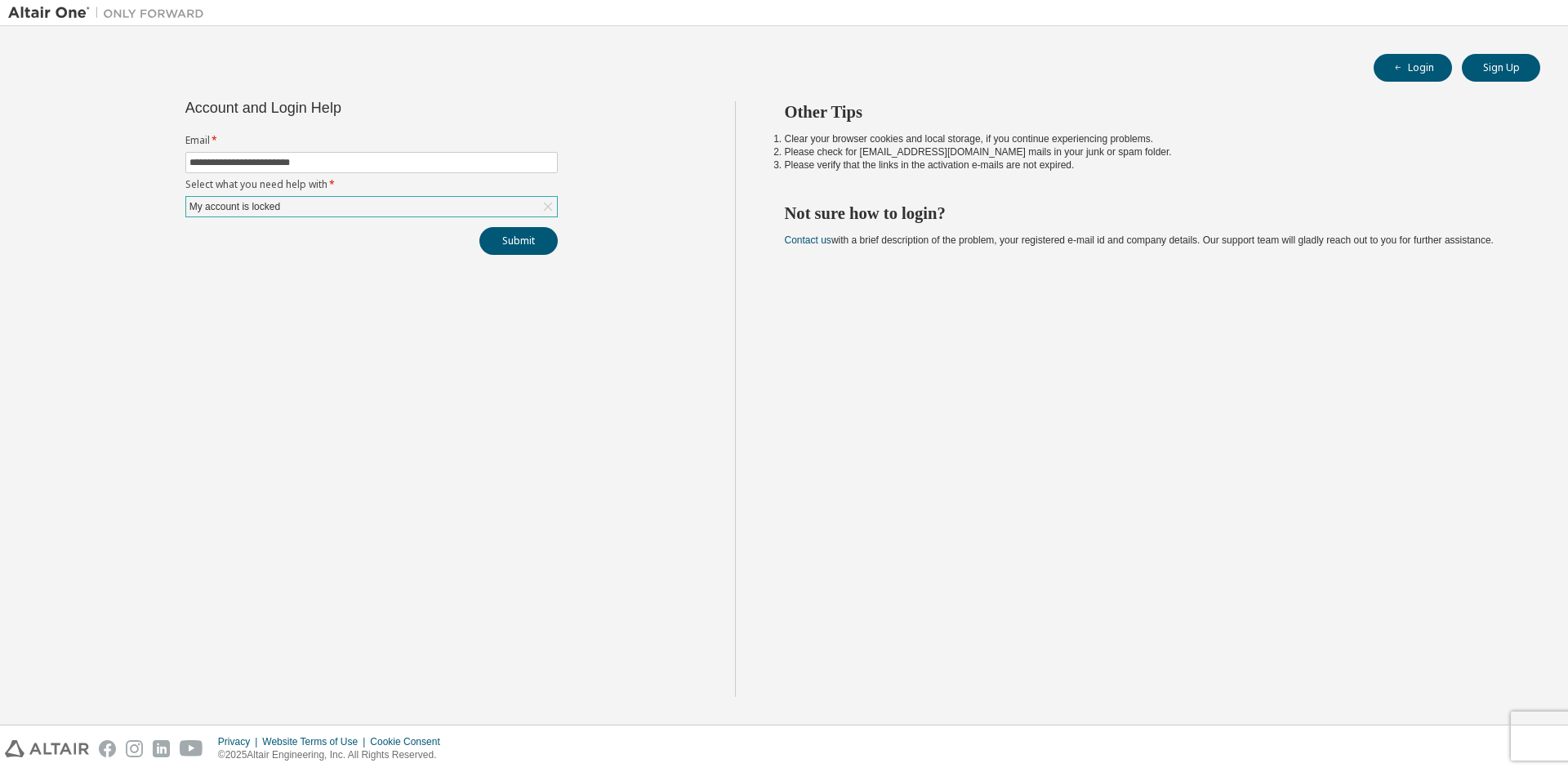
click at [547, 205] on icon at bounding box center [548, 206] width 17 height 17
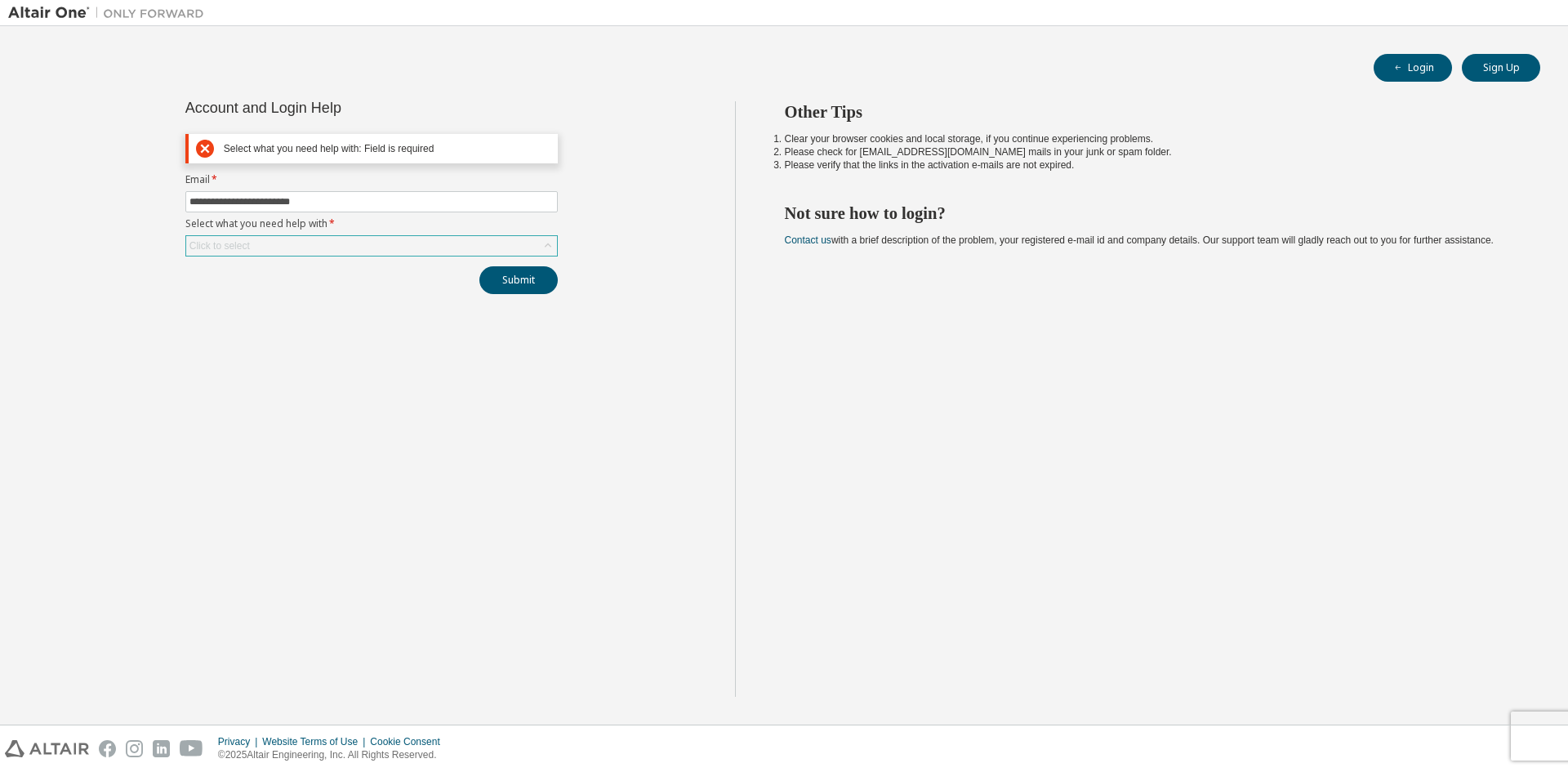
click at [245, 246] on div "Click to select" at bounding box center [219, 246] width 60 height 13
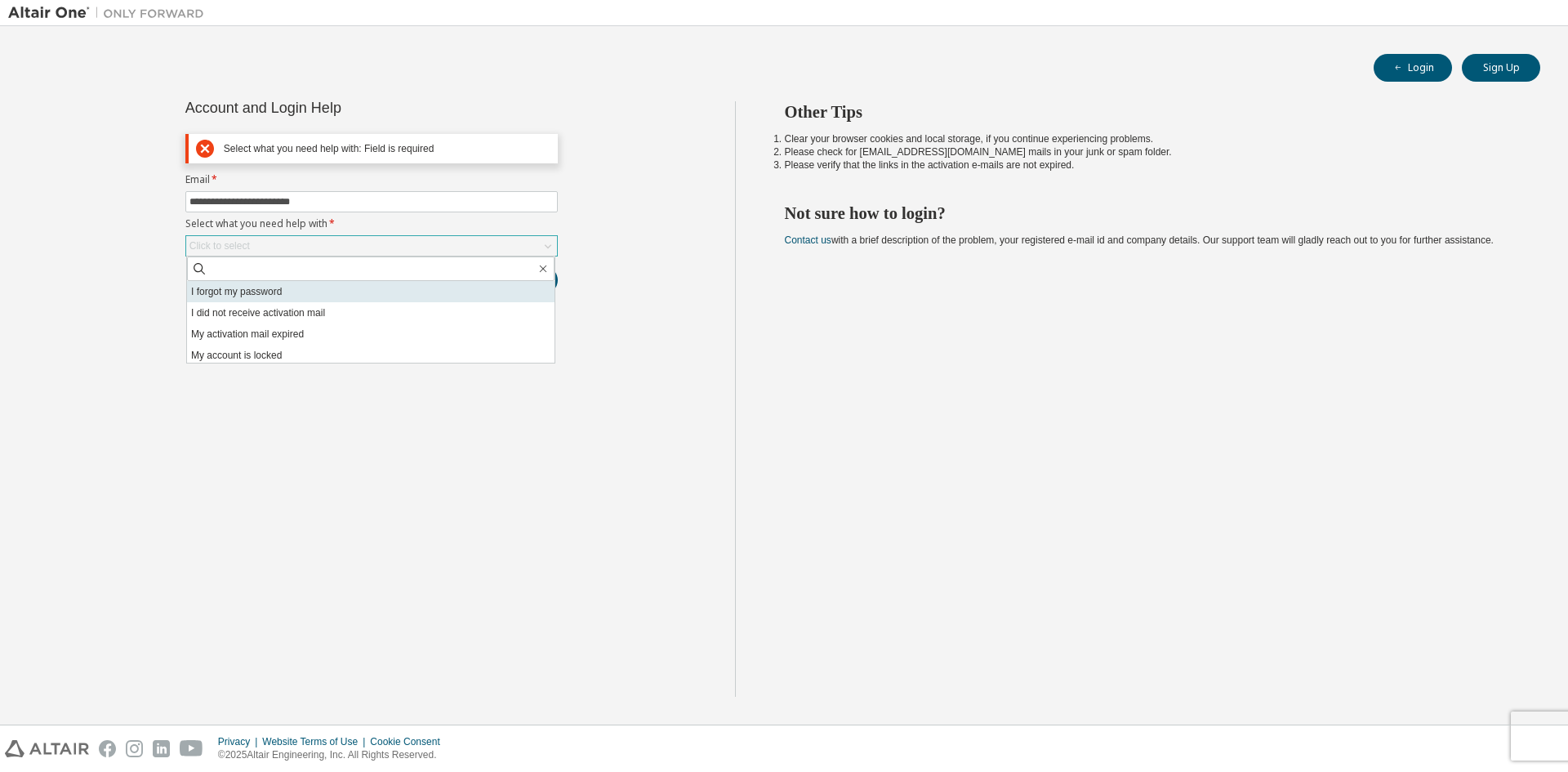
click at [228, 296] on li "I forgot my password" at bounding box center [371, 292] width 368 height 22
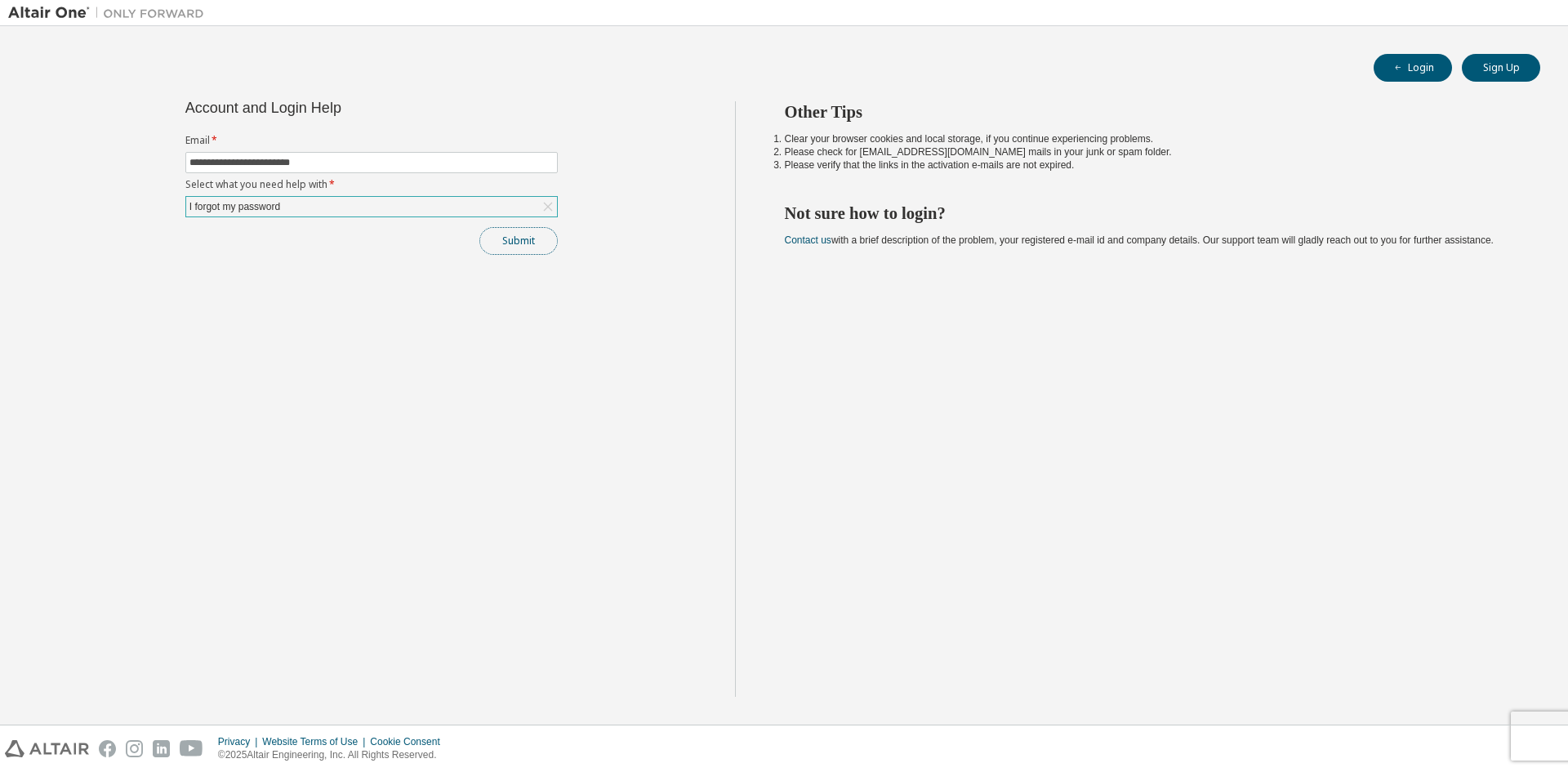
click at [519, 231] on button "Submit" at bounding box center [519, 241] width 79 height 28
click at [418, 207] on div "I forgot my password" at bounding box center [372, 207] width 371 height 20
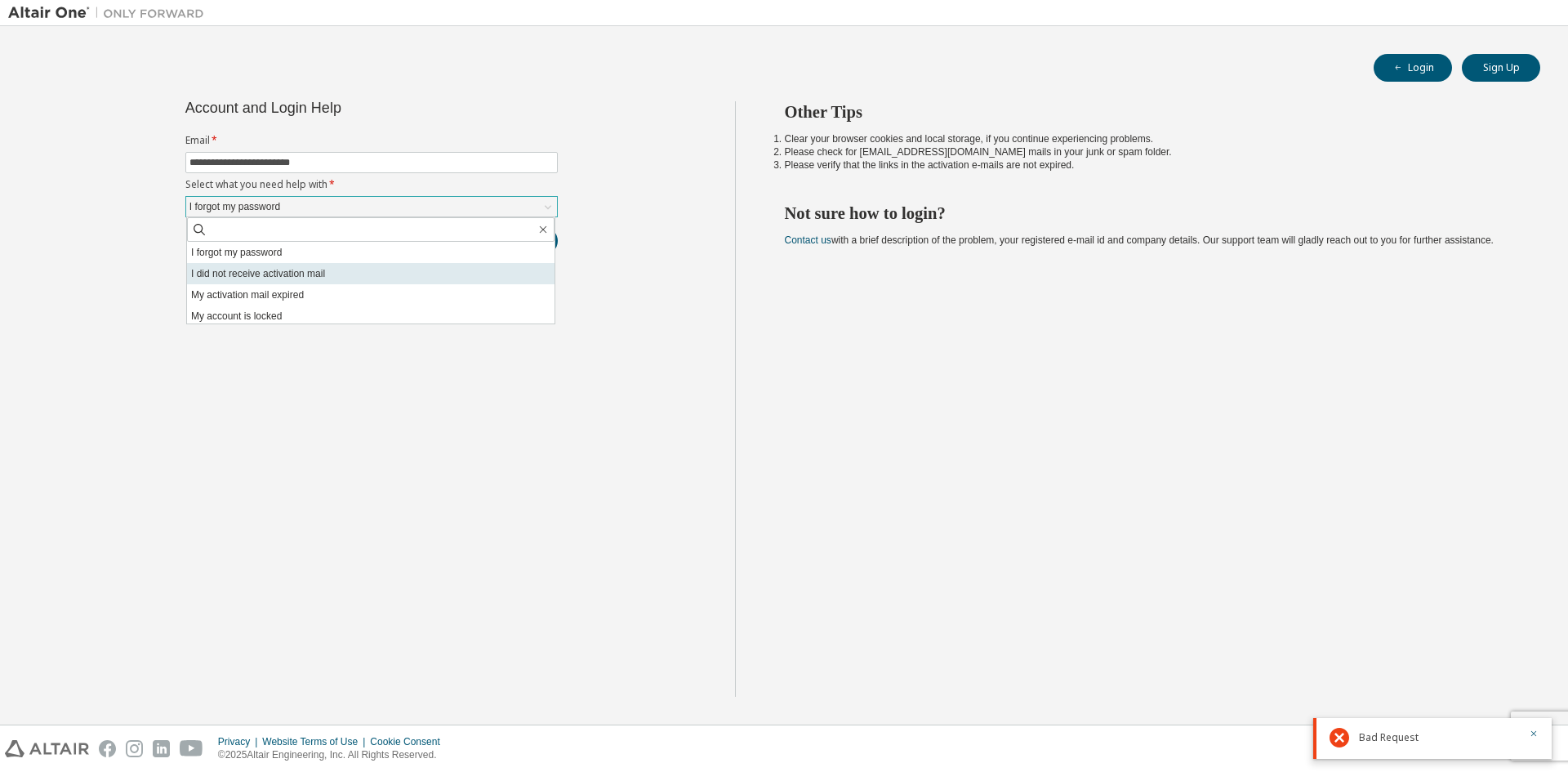
click at [236, 276] on li "I did not receive activation mail" at bounding box center [371, 274] width 368 height 22
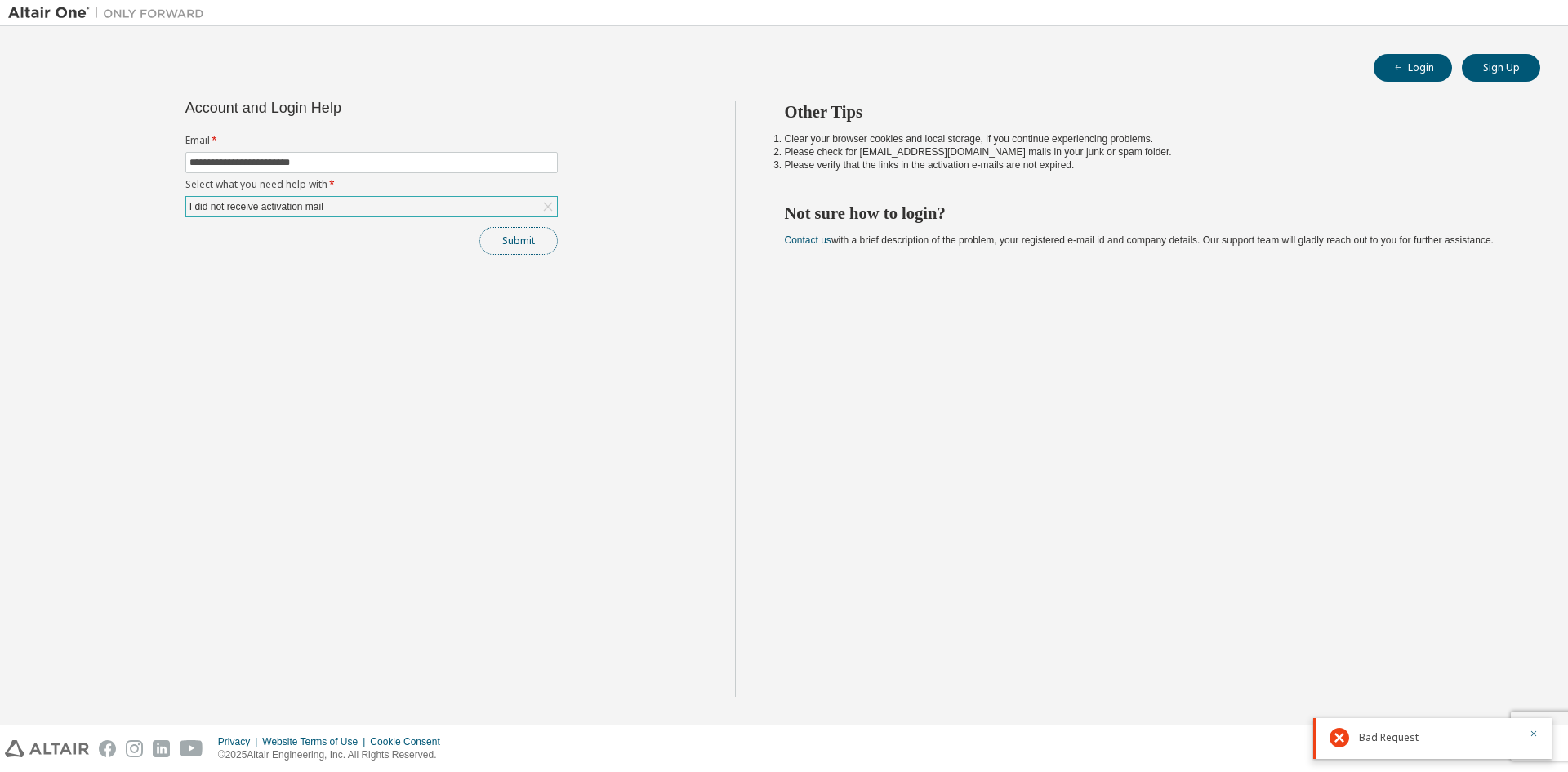
click at [535, 241] on button "Submit" at bounding box center [519, 241] width 79 height 28
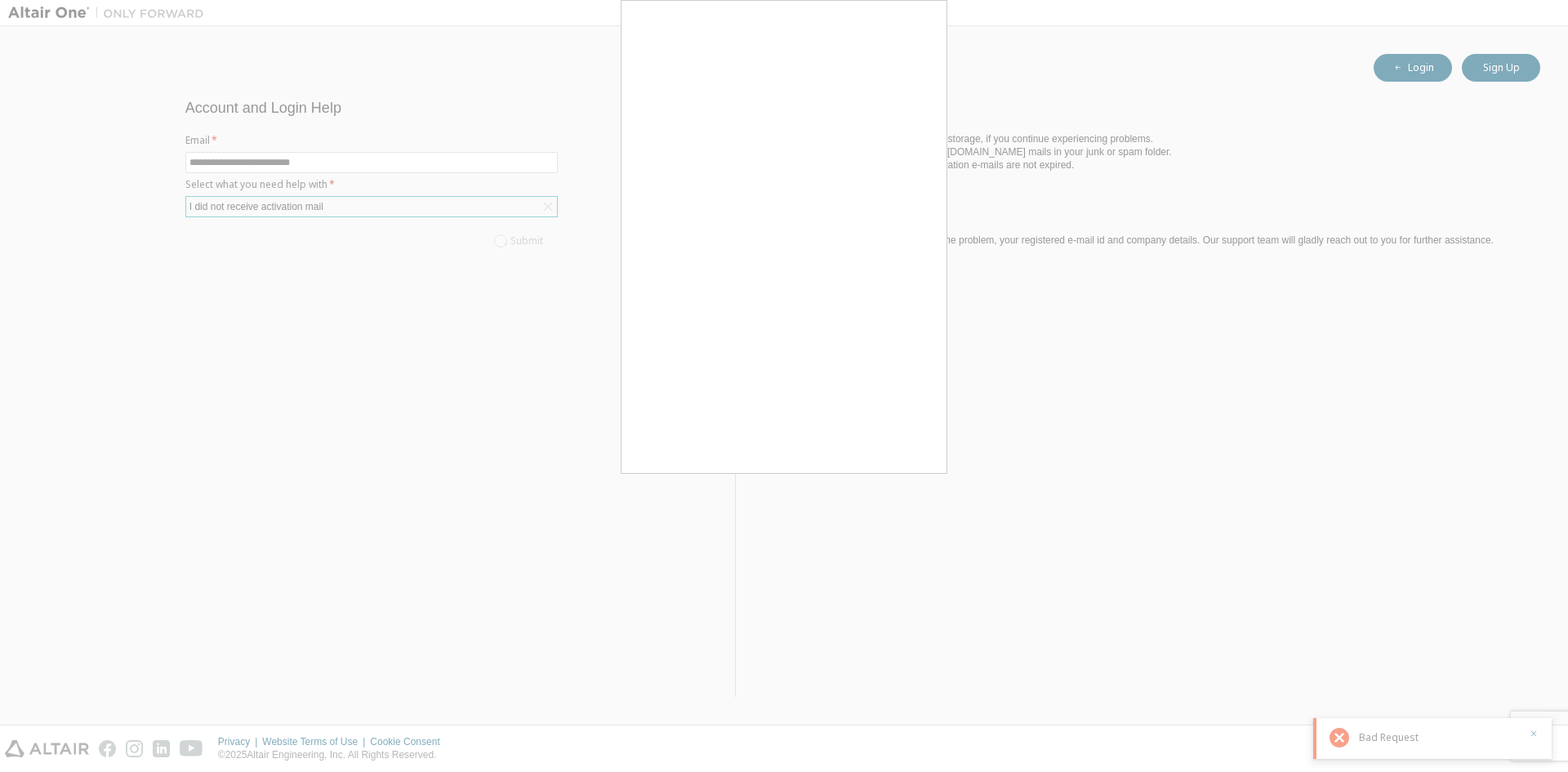
click at [492, 501] on div at bounding box center [784, 386] width 1568 height 772
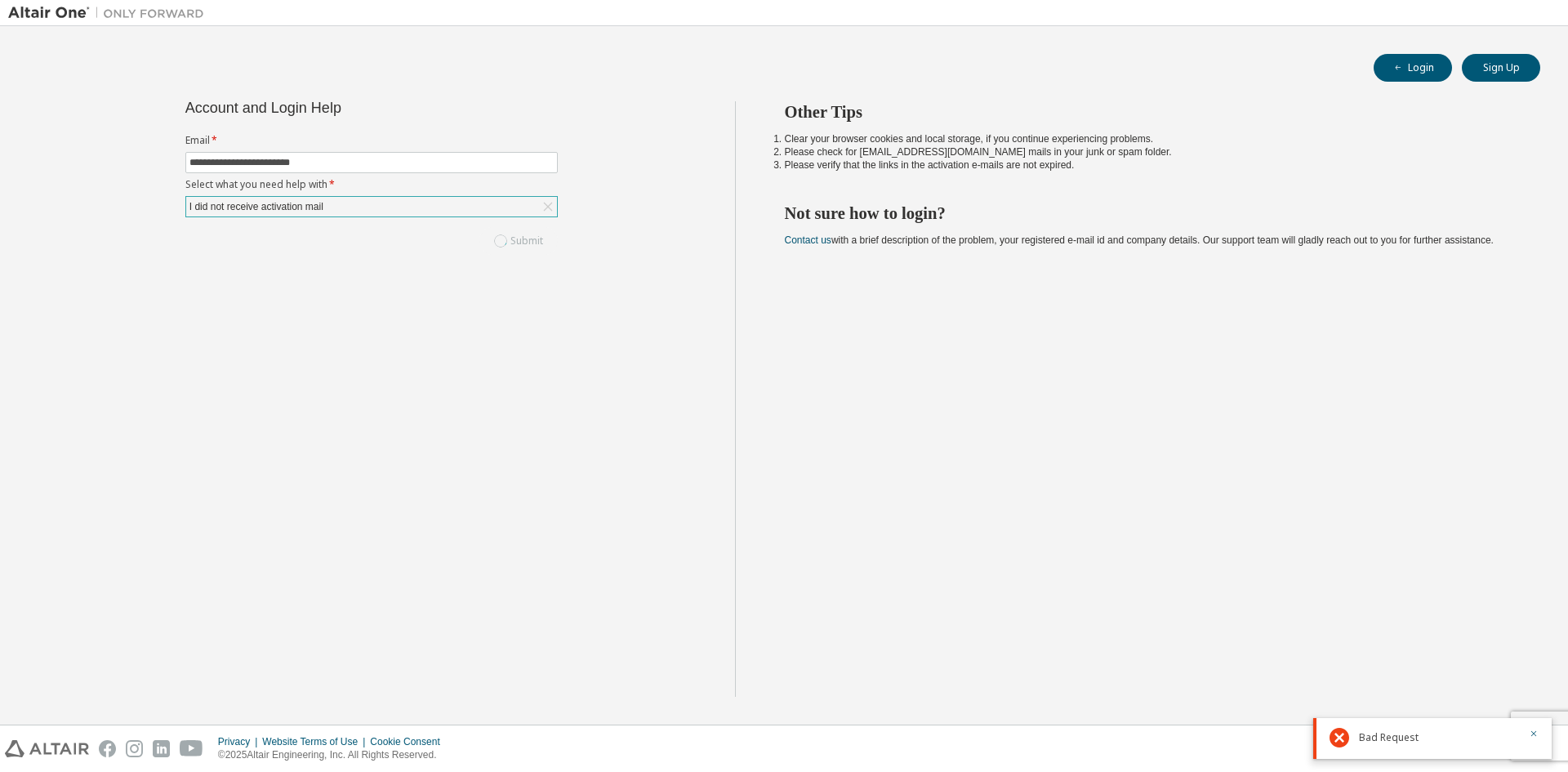
click at [468, 208] on div "I did not receive activation mail" at bounding box center [372, 207] width 371 height 20
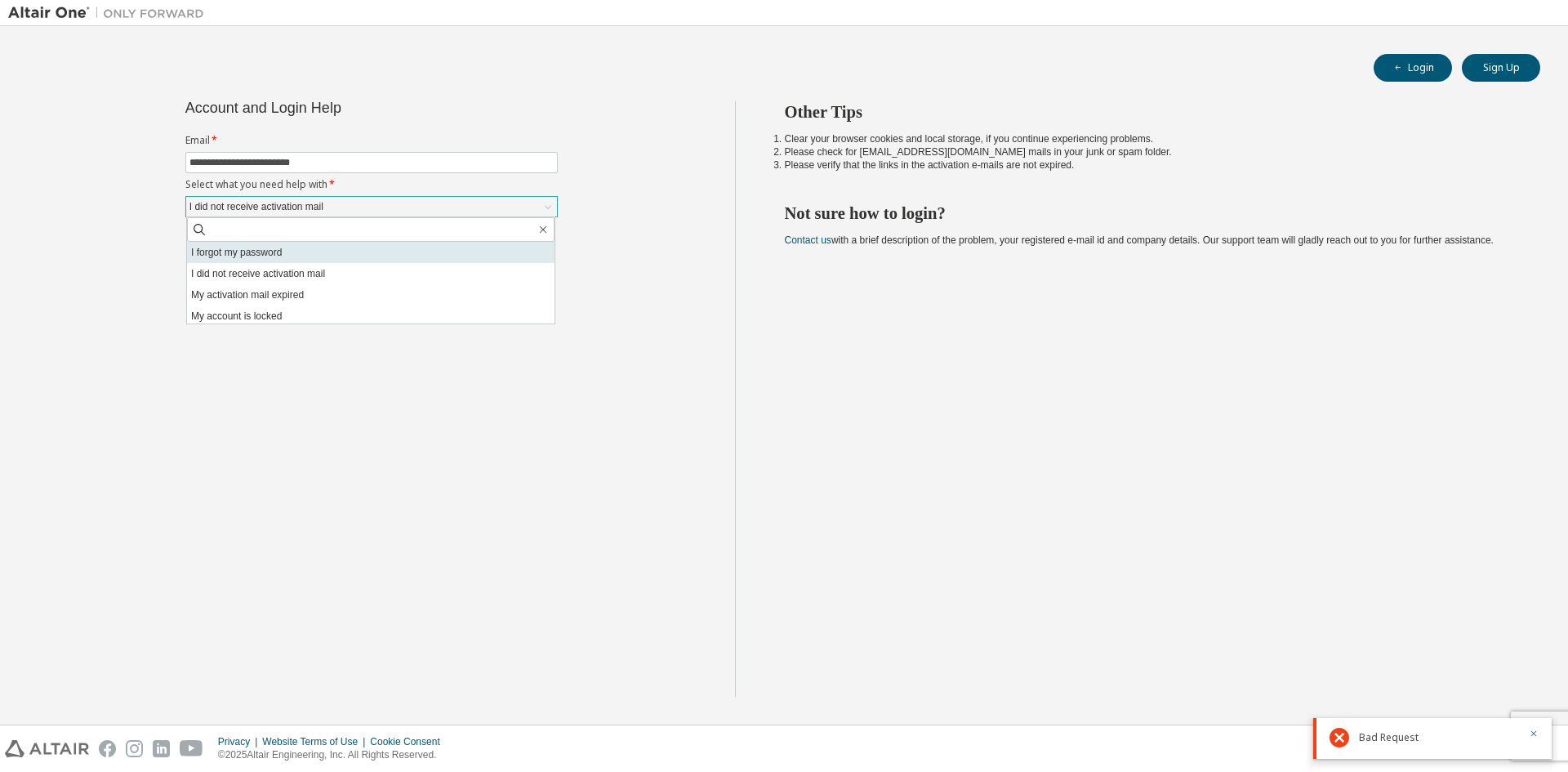
click at [224, 252] on li "I forgot my password" at bounding box center [371, 252] width 368 height 22
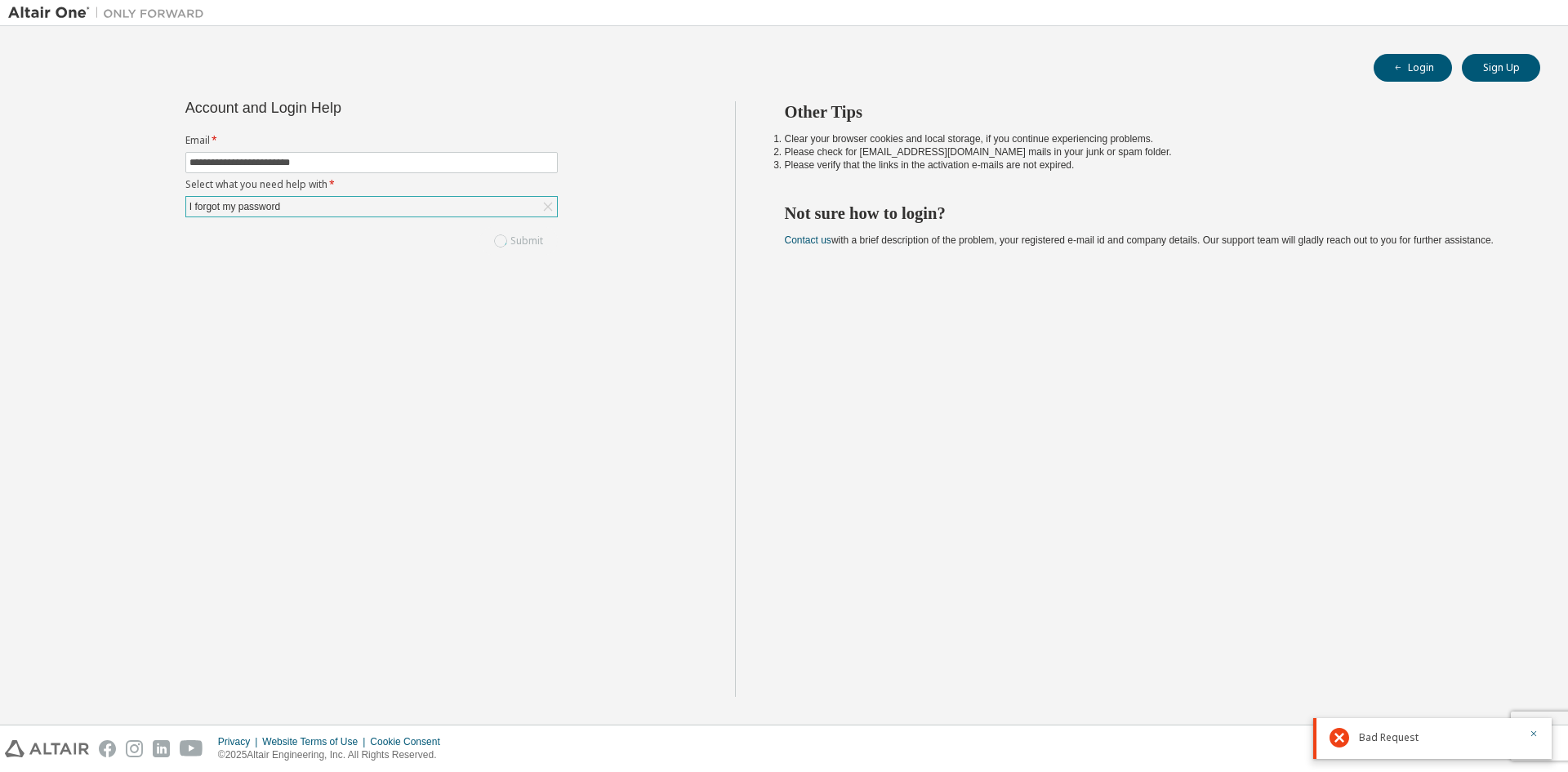
click at [420, 416] on div "**********" at bounding box center [371, 399] width 727 height 596
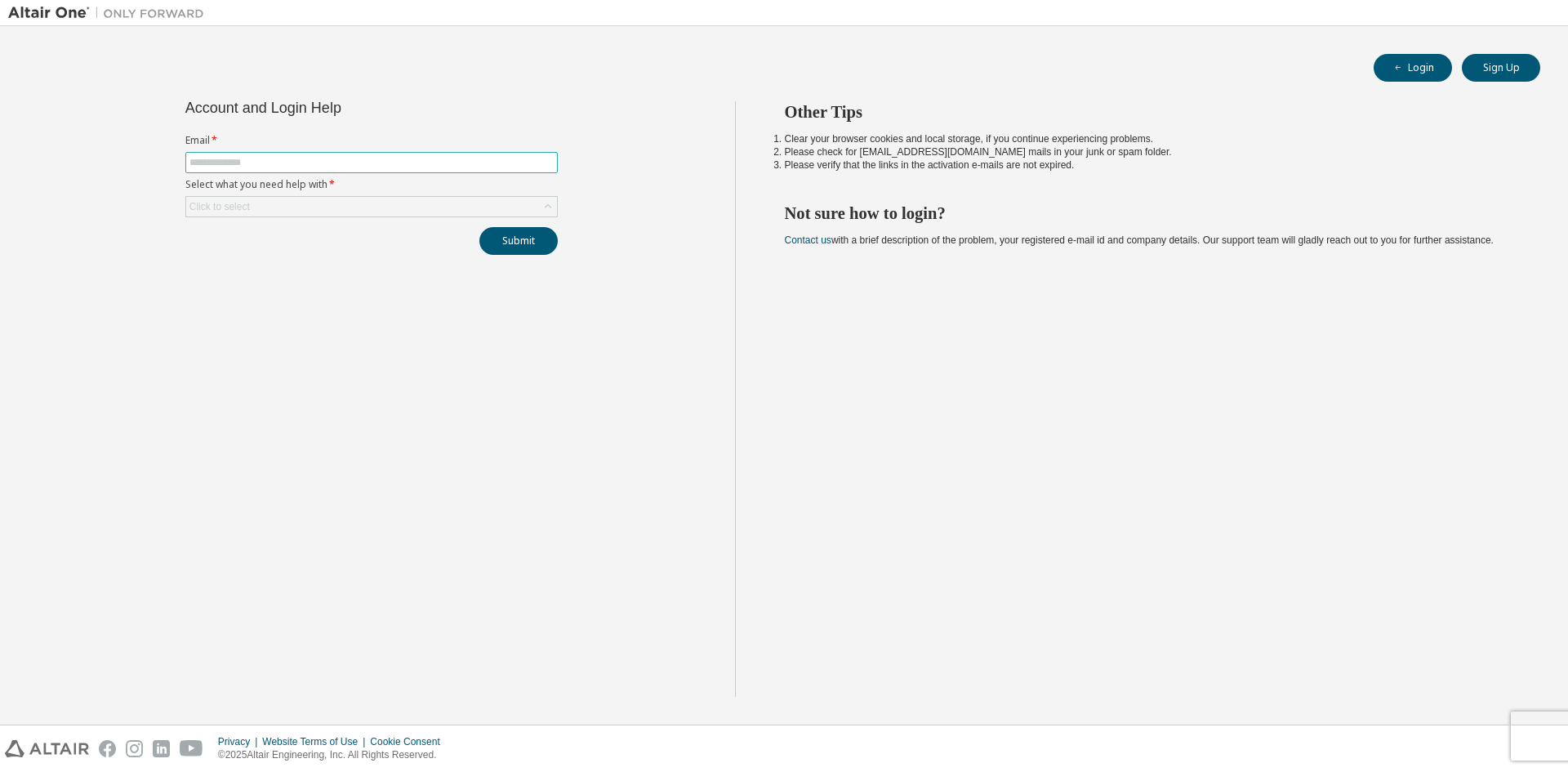
click at [359, 169] on span at bounding box center [372, 163] width 373 height 22
click at [327, 164] on input "text" at bounding box center [371, 162] width 364 height 13
type input "**********"
click at [273, 207] on div "Click to select" at bounding box center [372, 207] width 371 height 20
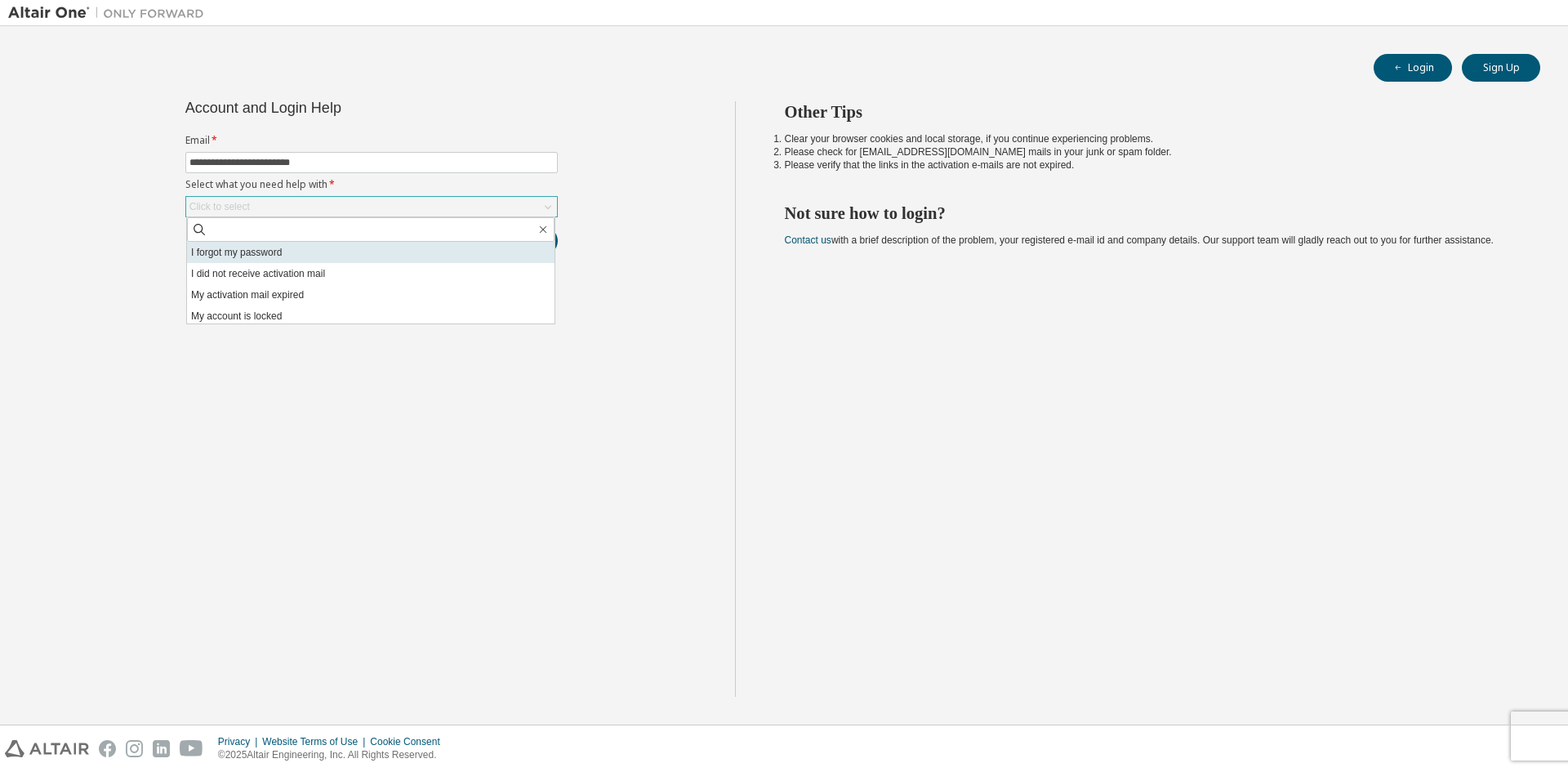
click at [269, 259] on li "I forgot my password" at bounding box center [371, 252] width 368 height 22
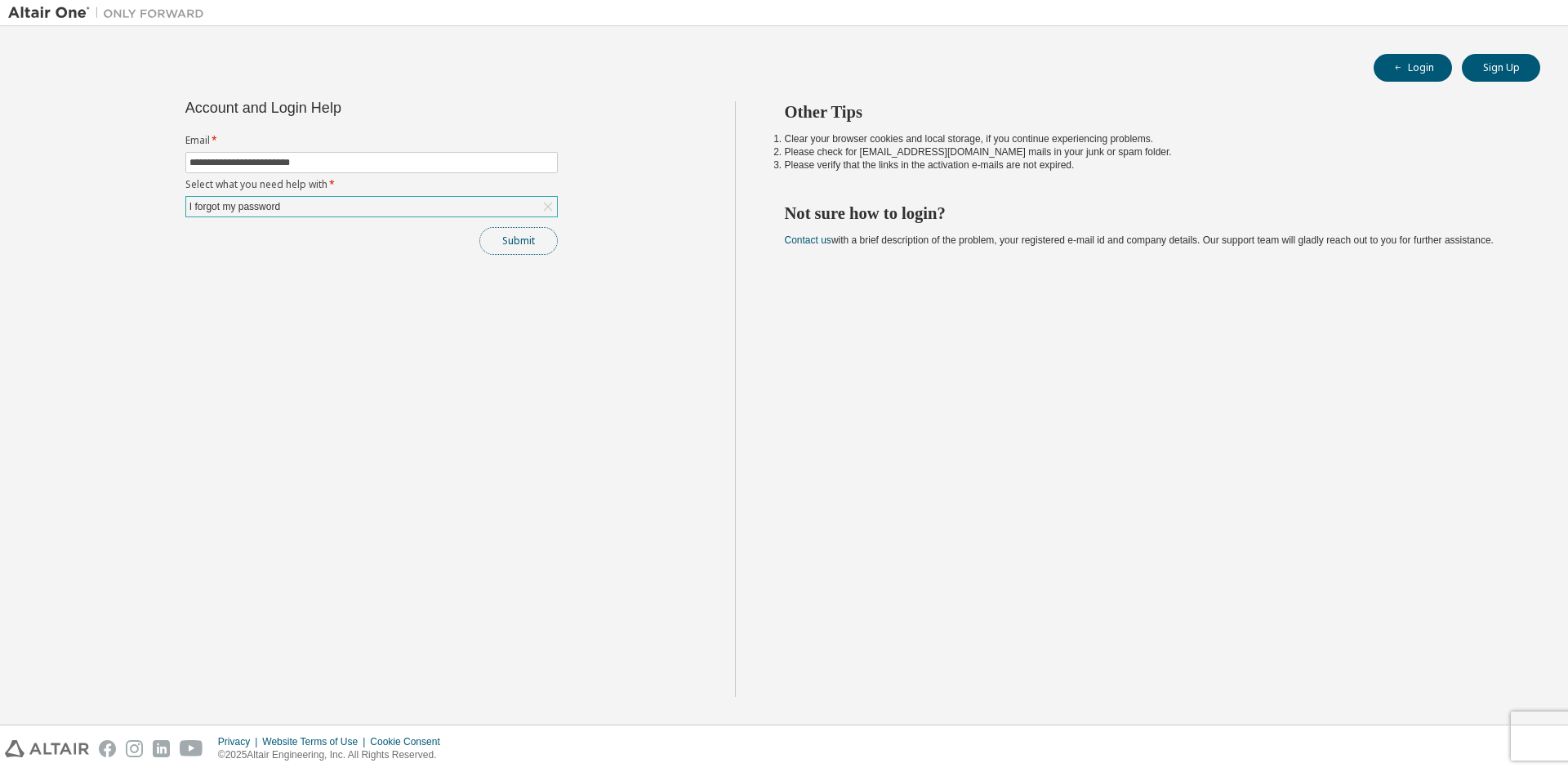
click at [497, 241] on button "Submit" at bounding box center [519, 241] width 79 height 28
click at [513, 236] on button "Submit" at bounding box center [519, 241] width 79 height 28
drag, startPoint x: 231, startPoint y: 159, endPoint x: 253, endPoint y: 172, distance: 25.6
click at [231, 159] on input "text" at bounding box center [371, 162] width 364 height 13
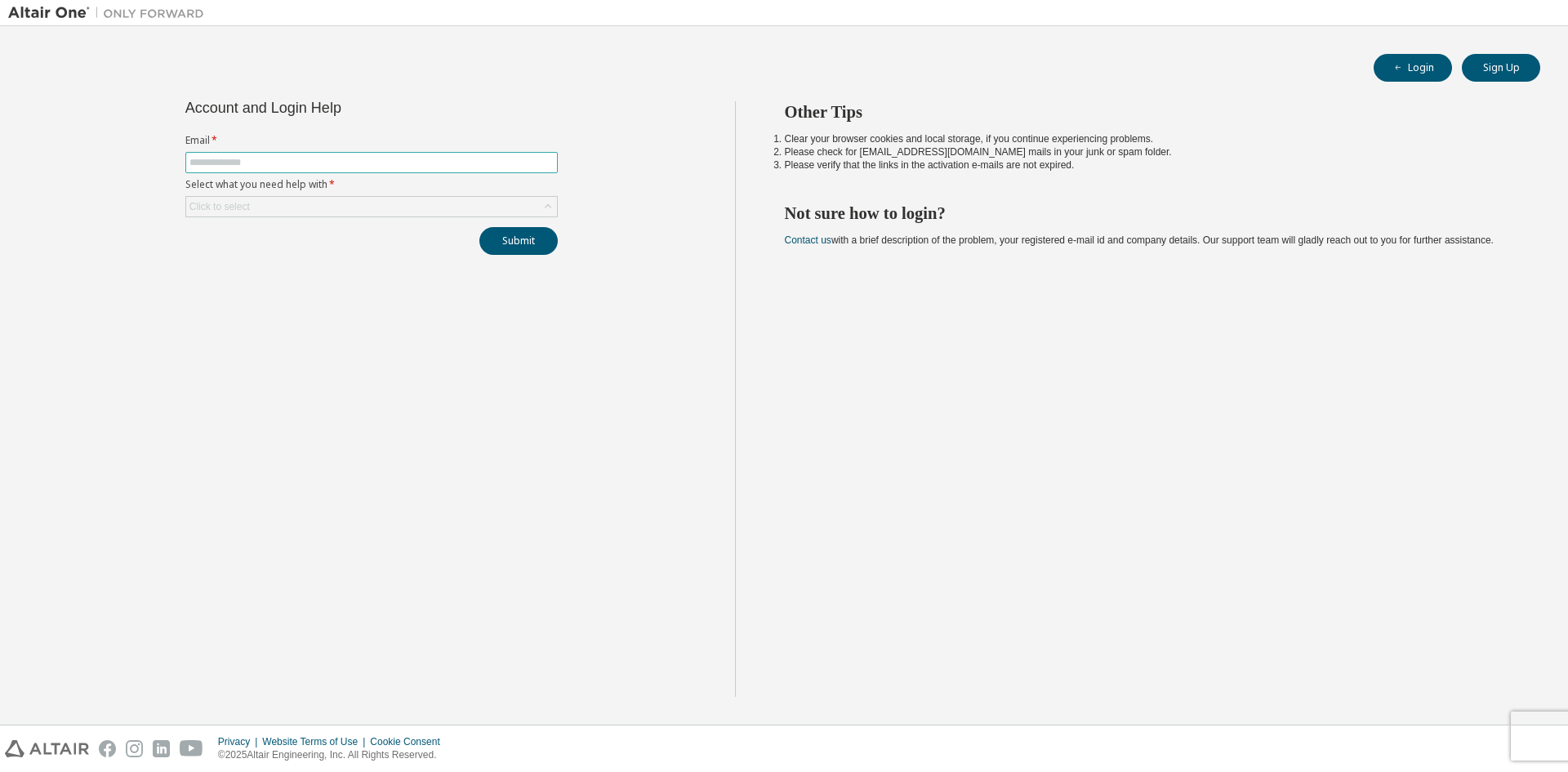
type input "**********"
click at [302, 204] on div "Click to select" at bounding box center [372, 207] width 371 height 20
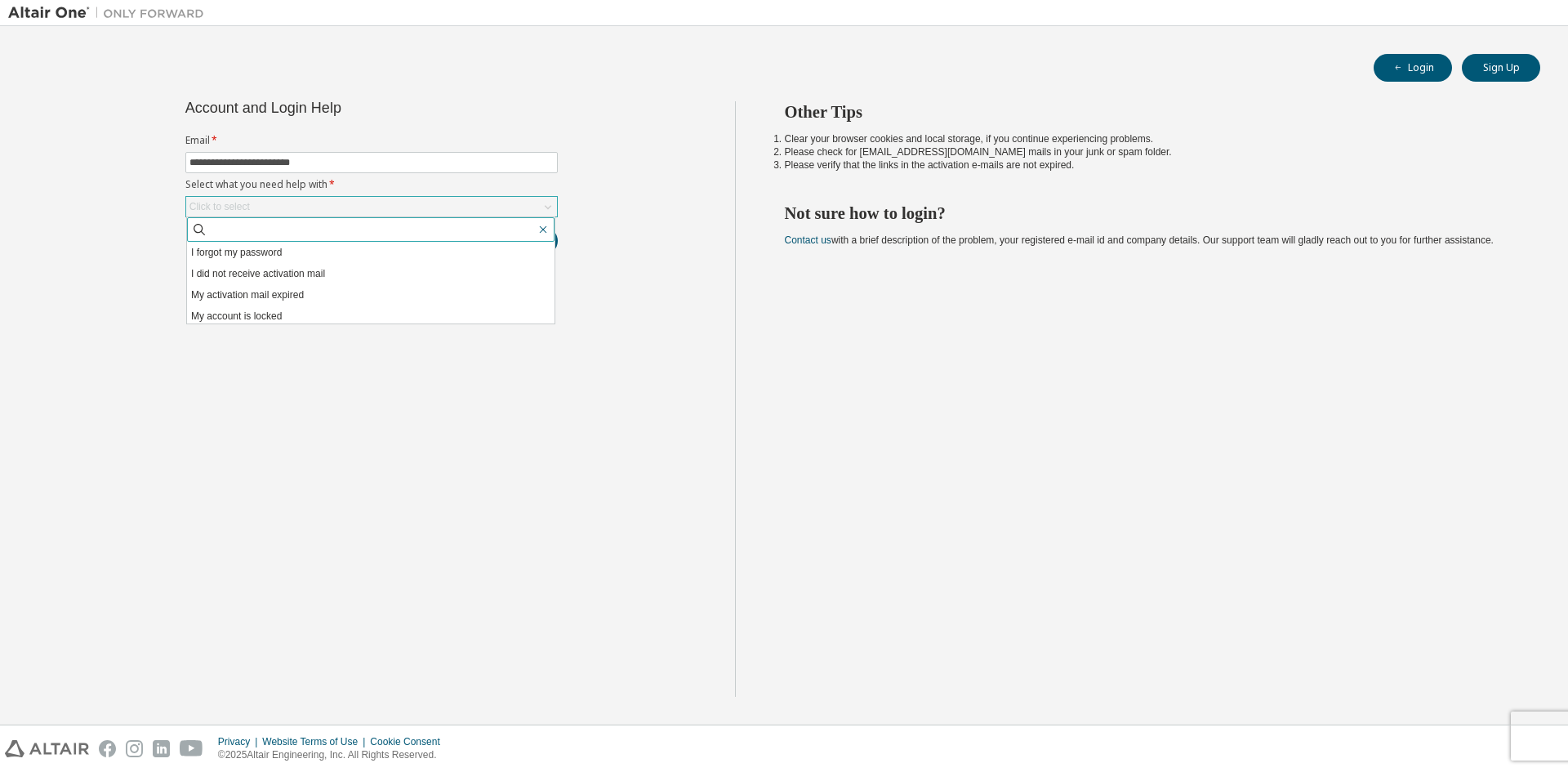
click at [543, 232] on icon "button" at bounding box center [542, 229] width 13 height 13
click at [394, 402] on div "**********" at bounding box center [371, 399] width 727 height 596
